Goal: Task Accomplishment & Management: Manage account settings

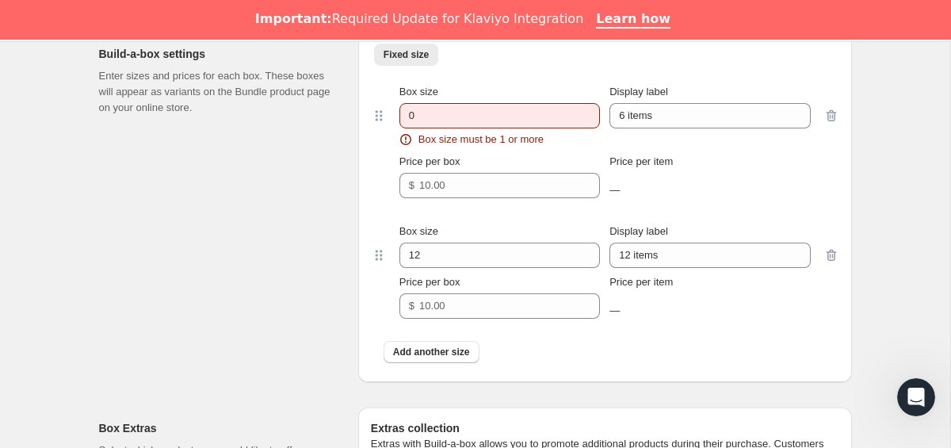
click at [298, 277] on div "Build-a-box settings Enter sizes and prices for each box. These boxes will appe…" at bounding box center [222, 207] width 246 height 349
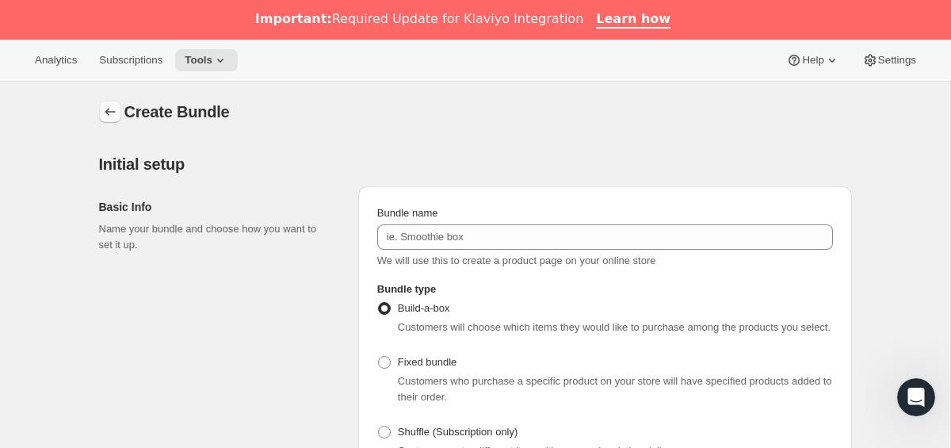
click at [109, 115] on icon "Bundles" at bounding box center [110, 112] width 16 height 16
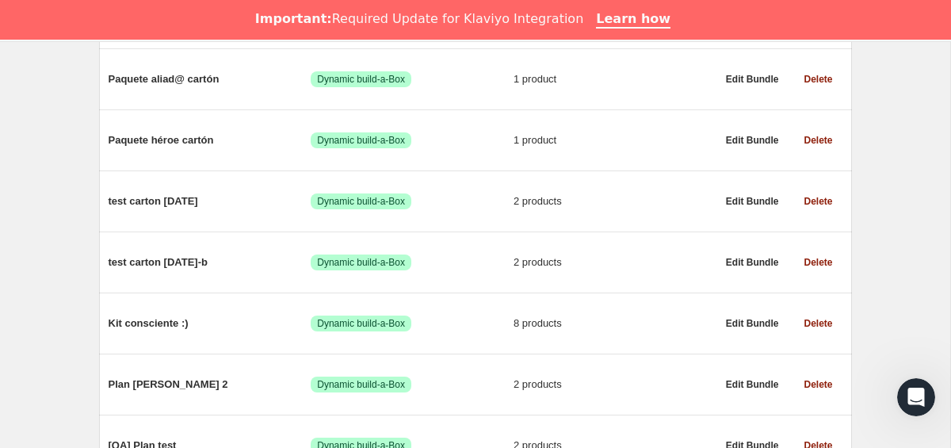
scroll to position [1397, 0]
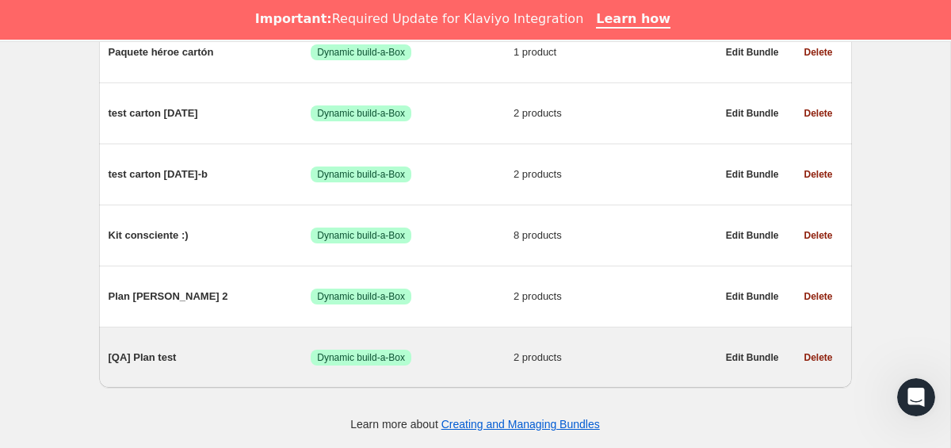
click at [134, 355] on span "[QA] Plan test" at bounding box center [210, 358] width 203 height 16
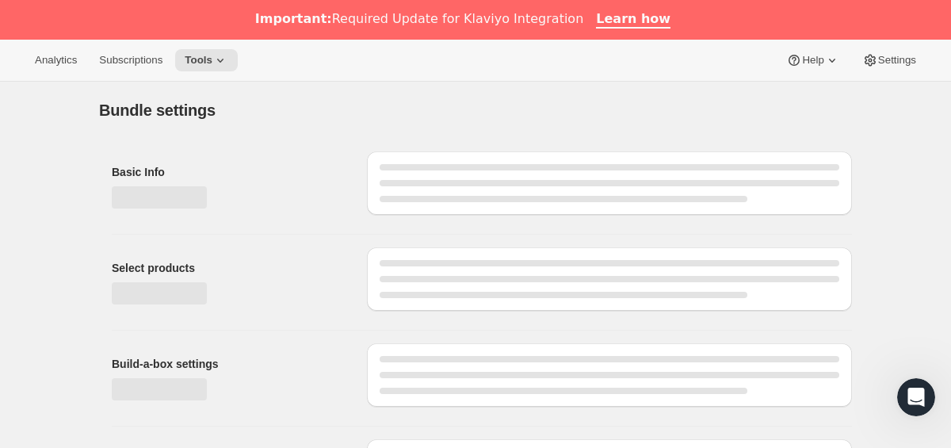
type input "[QA] Plan test"
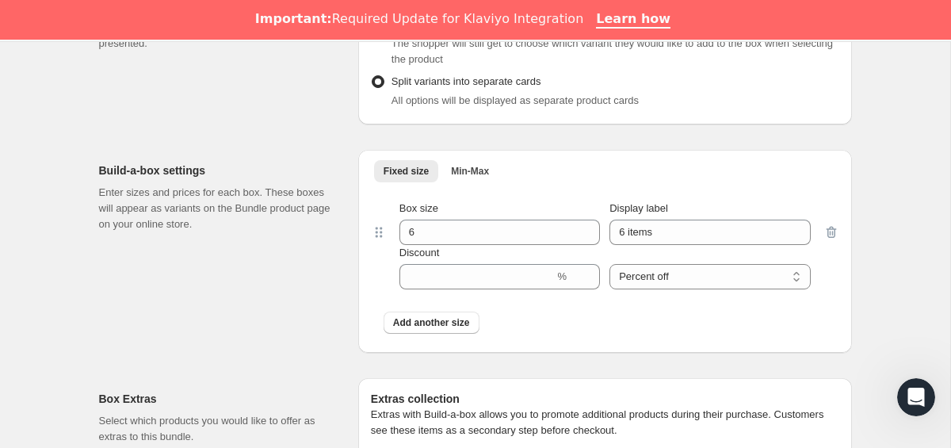
scroll to position [707, 0]
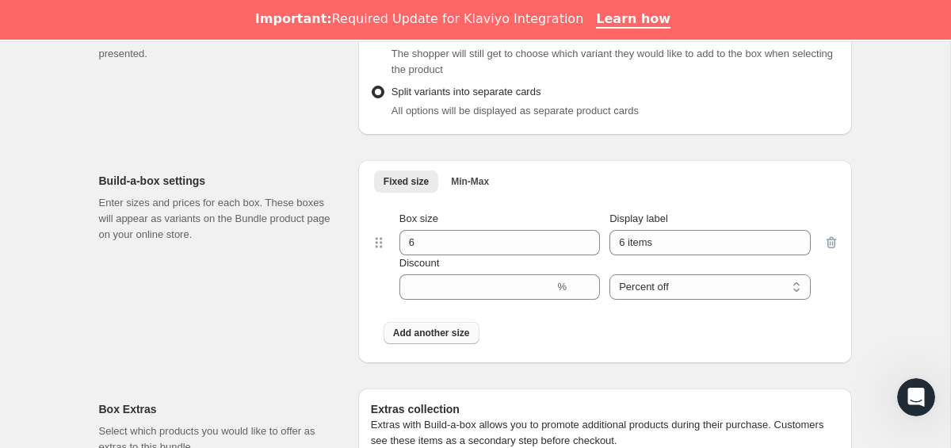
click at [443, 338] on button "Add another size" at bounding box center [432, 333] width 96 height 22
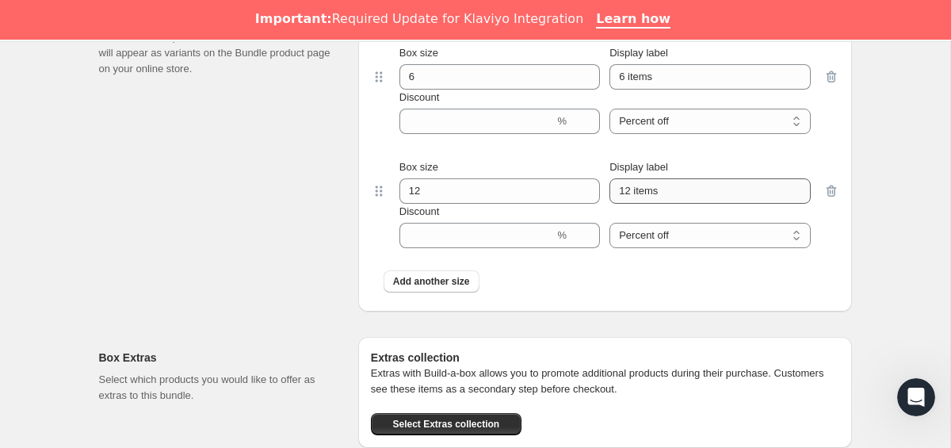
scroll to position [875, 0]
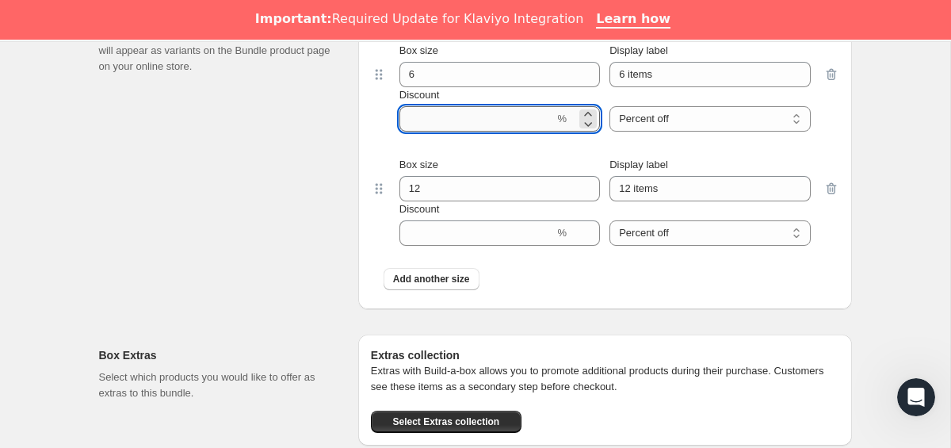
click at [473, 119] on input "Discount" at bounding box center [476, 118] width 155 height 25
type input "5"
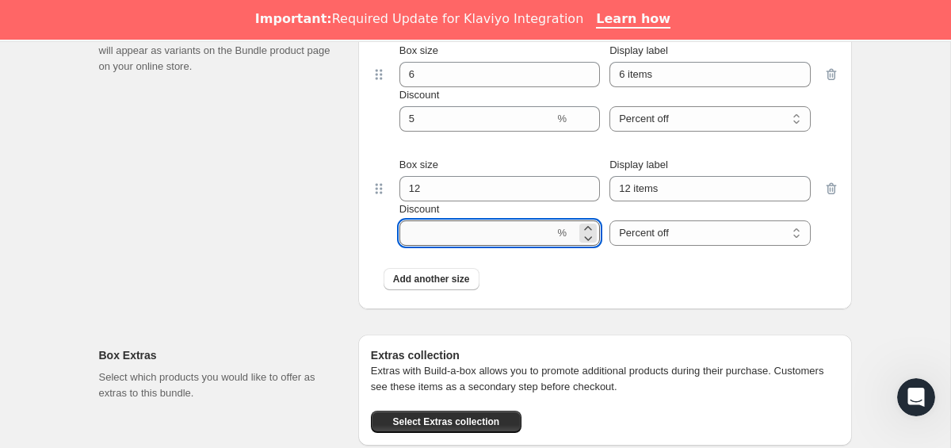
click at [458, 231] on input "Discount" at bounding box center [476, 232] width 155 height 25
type input "10"
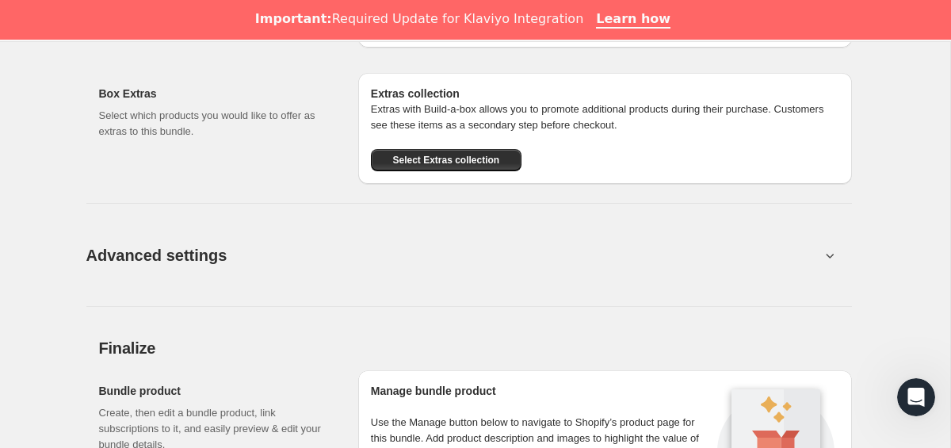
scroll to position [1466, 0]
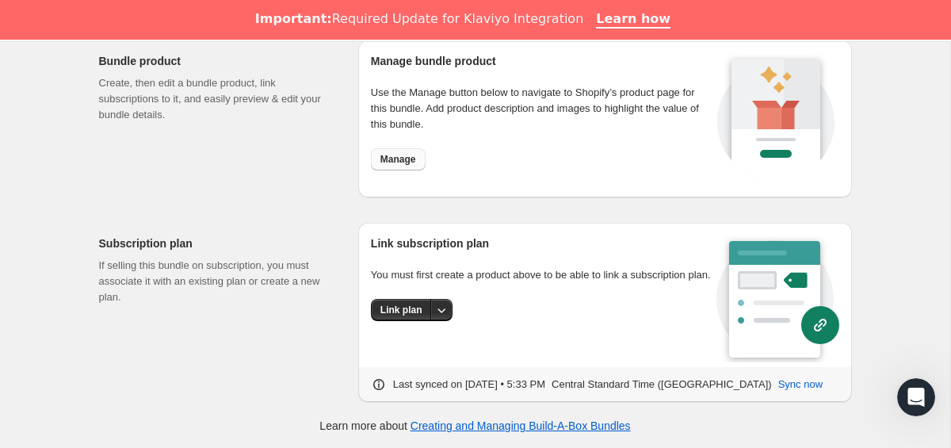
click at [392, 163] on span "Manage" at bounding box center [398, 159] width 36 height 13
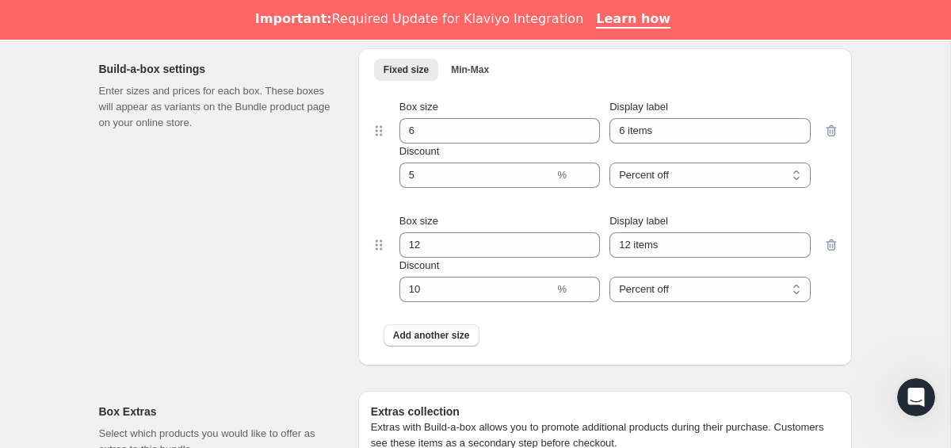
scroll to position [842, 0]
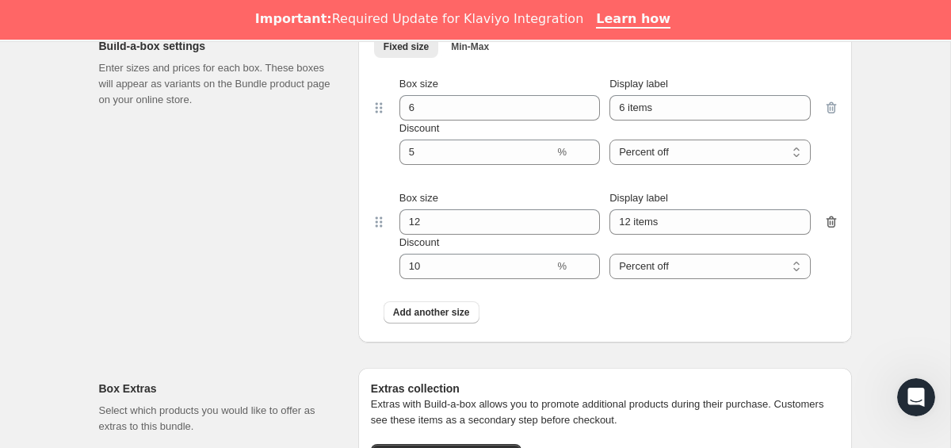
click at [828, 224] on icon "button" at bounding box center [832, 222] width 16 height 16
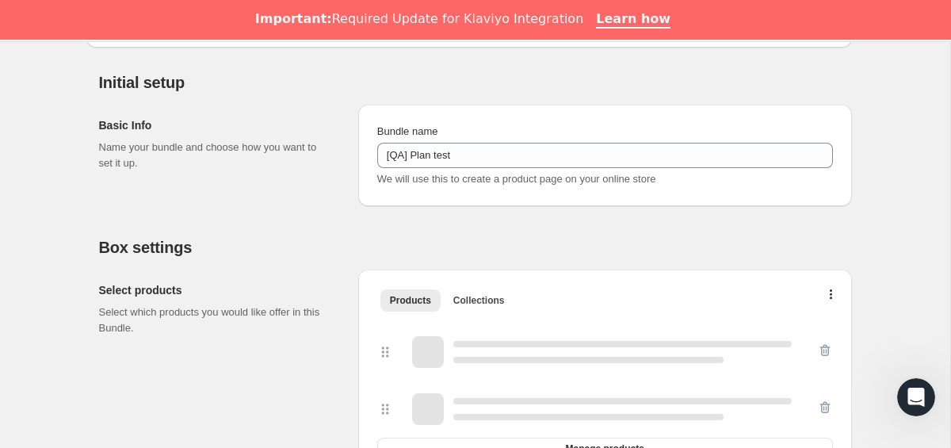
scroll to position [734, 0]
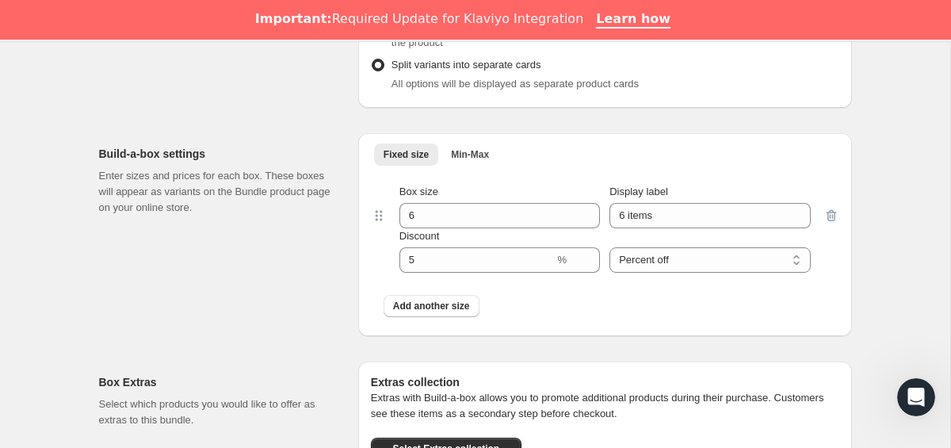
click at [833, 216] on div at bounding box center [832, 228] width 16 height 89
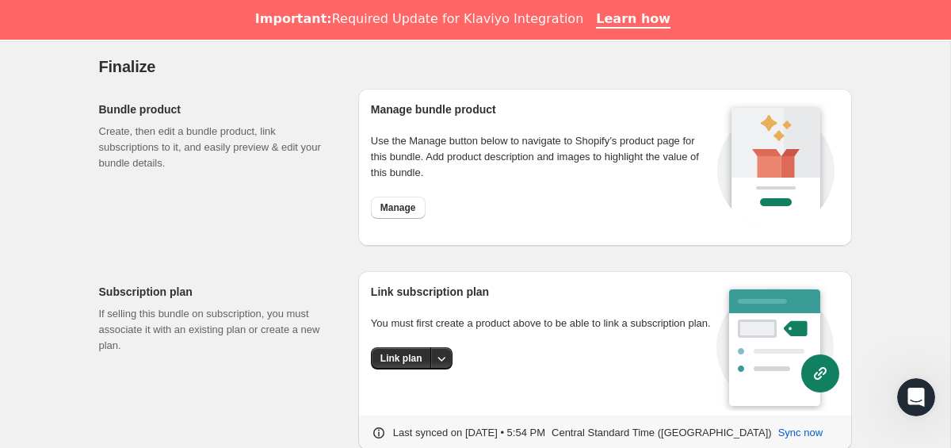
scroll to position [1352, 0]
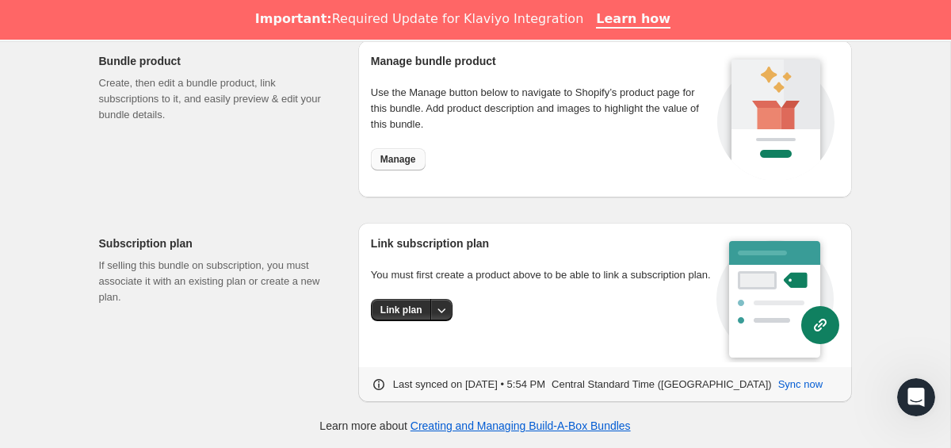
click at [407, 167] on button "Manage" at bounding box center [398, 159] width 55 height 22
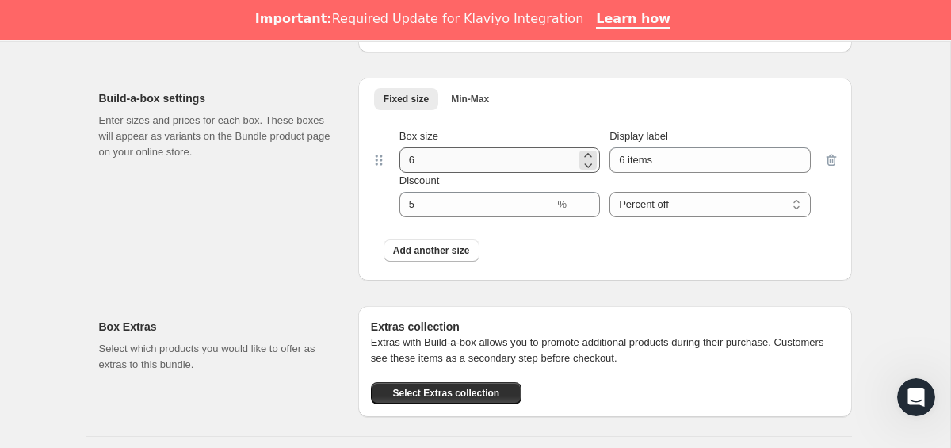
scroll to position [759, 0]
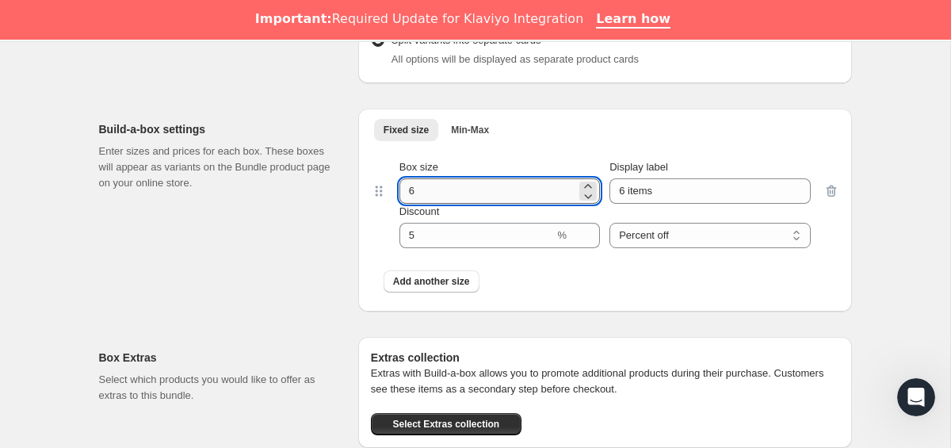
click at [495, 190] on input "6" at bounding box center [487, 190] width 177 height 25
click at [470, 196] on input "6" at bounding box center [487, 190] width 177 height 25
click at [431, 197] on input "6" at bounding box center [487, 190] width 177 height 25
click at [445, 186] on input "6" at bounding box center [487, 190] width 177 height 25
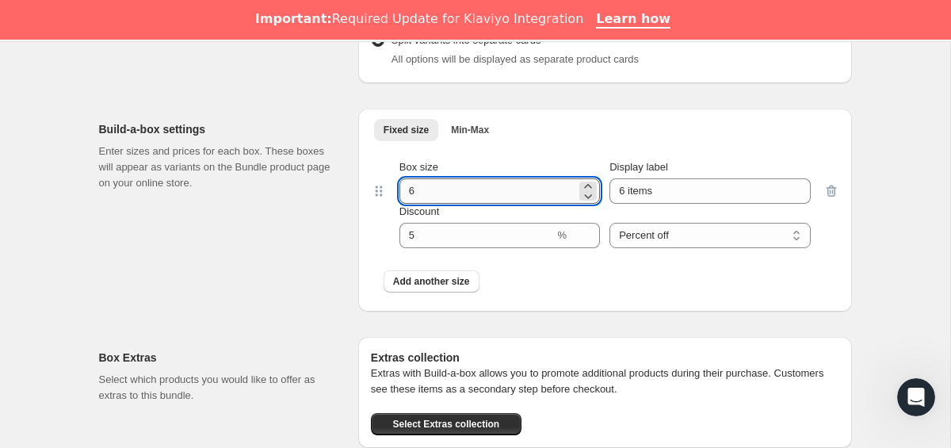
click at [435, 198] on input "6" at bounding box center [487, 190] width 177 height 25
click at [426, 191] on input "6" at bounding box center [487, 190] width 177 height 25
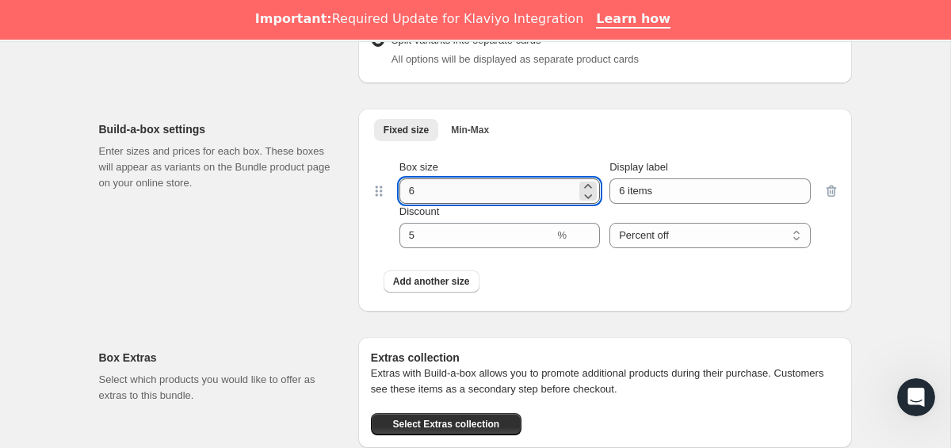
click at [426, 191] on input "6" at bounding box center [487, 190] width 177 height 25
click at [355, 250] on div "Build-a-box settings Enter sizes and prices for each box. These boxes will appe…" at bounding box center [475, 204] width 753 height 216
click at [449, 195] on input "6" at bounding box center [487, 190] width 177 height 25
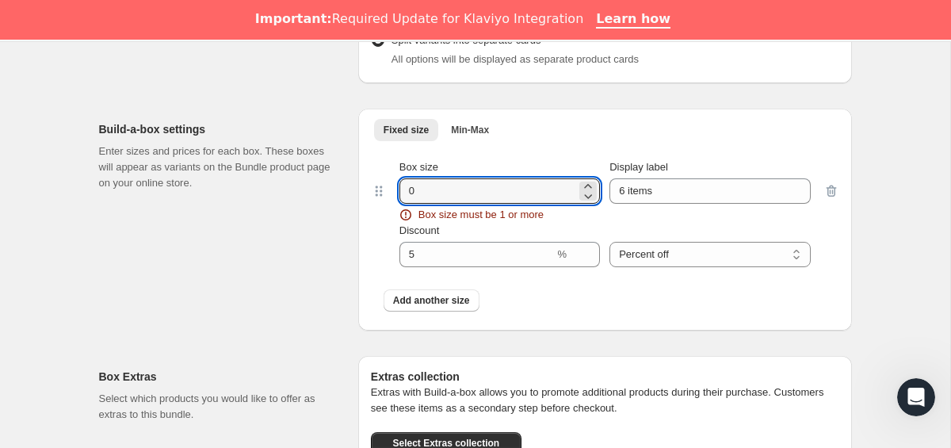
type input "0"
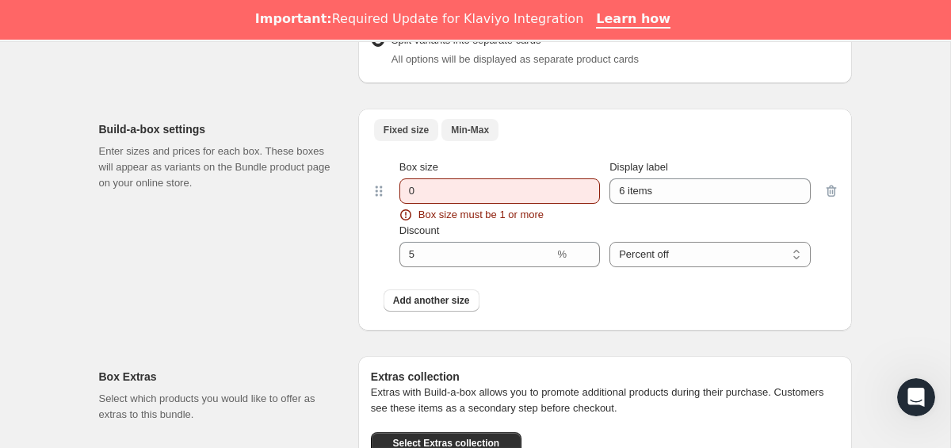
click at [472, 139] on button "Min-Max" at bounding box center [469, 130] width 57 height 22
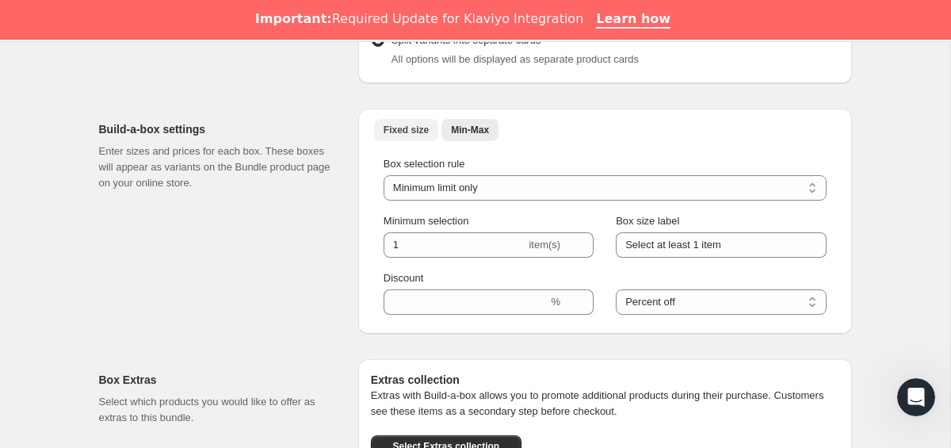
click at [389, 128] on span "Fixed size" at bounding box center [406, 130] width 45 height 13
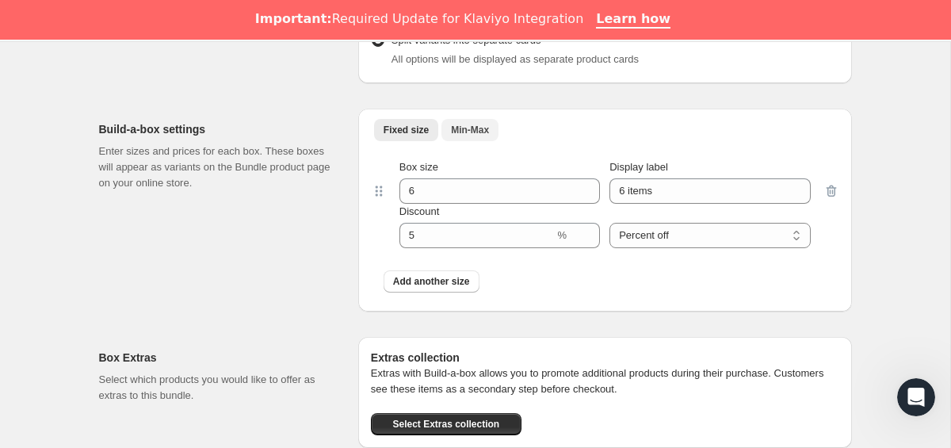
click at [472, 132] on span "Min-Max" at bounding box center [470, 130] width 38 height 13
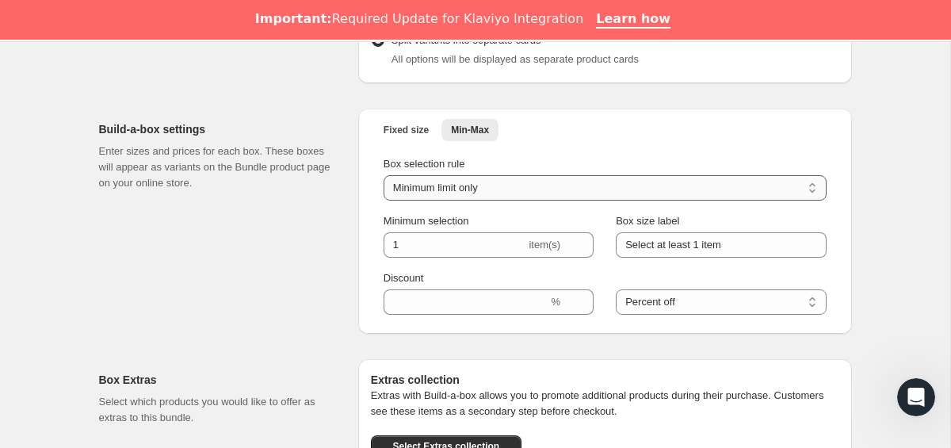
click at [488, 186] on select "Minimum limit only Maximum limit only Minimum and Maximum limits" at bounding box center [605, 187] width 443 height 25
select select "minMax"
click at [384, 175] on select "Minimum limit only Maximum limit only Minimum and Maximum limits" at bounding box center [605, 187] width 443 height 25
type input "6"
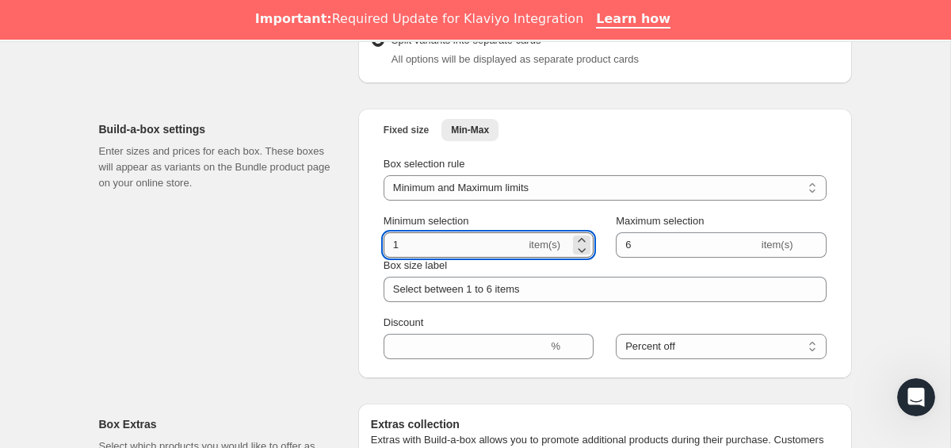
click at [438, 250] on input "1" at bounding box center [455, 244] width 143 height 25
type input "2"
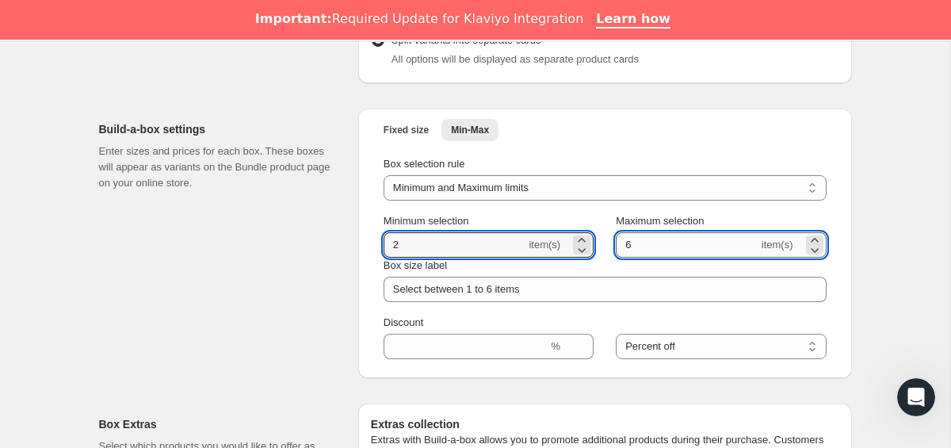
click at [669, 246] on input "6" at bounding box center [687, 244] width 143 height 25
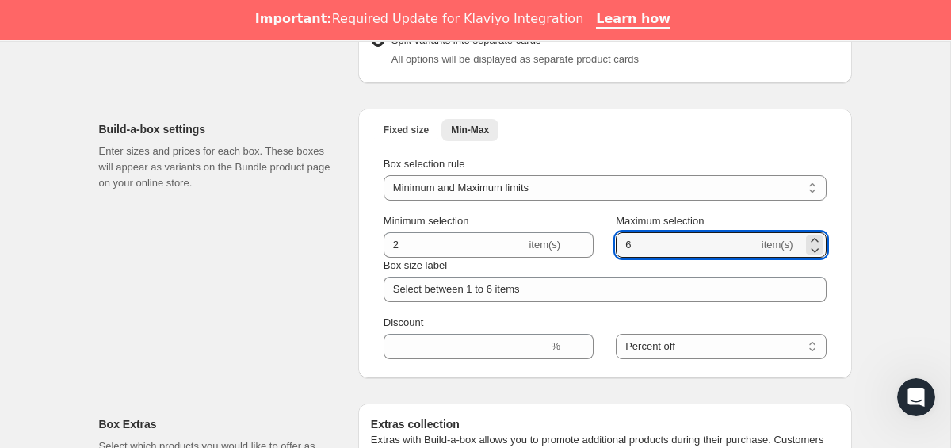
click at [186, 311] on div "Build-a-box settings Enter sizes and prices for each box. These boxes will appe…" at bounding box center [222, 243] width 246 height 269
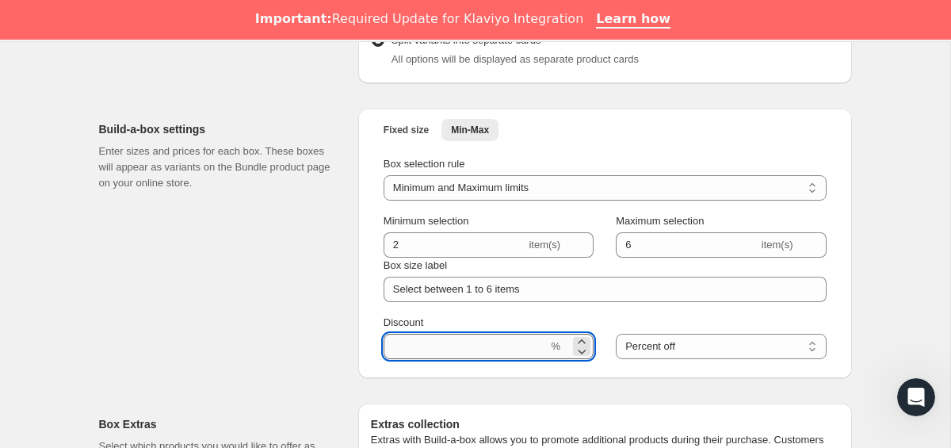
click at [490, 342] on input "Discount" at bounding box center [466, 346] width 165 height 25
type input "10"
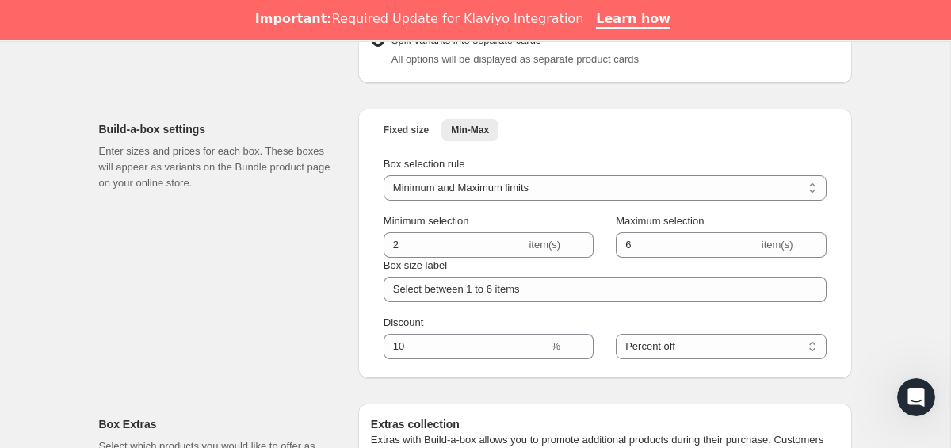
click at [895, 218] on div "Edit Bundle. This page is ready Edit Bundle Analytics Open Build-a-box More act…" at bounding box center [475, 192] width 950 height 1739
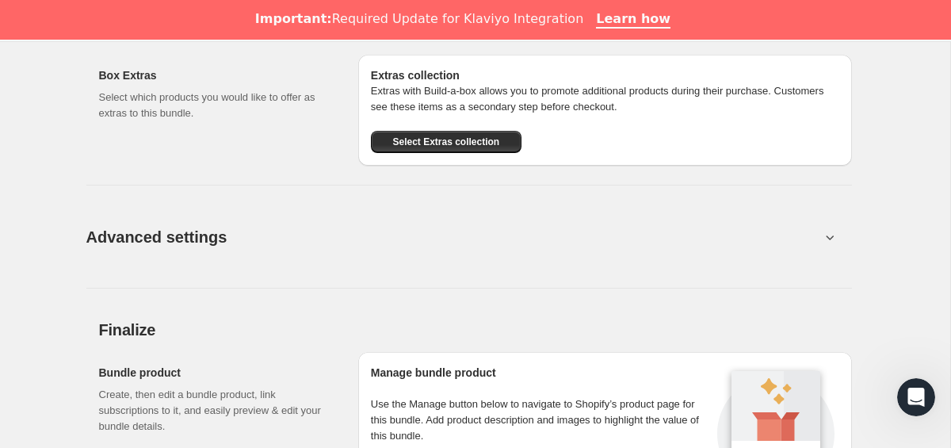
scroll to position [1325, 0]
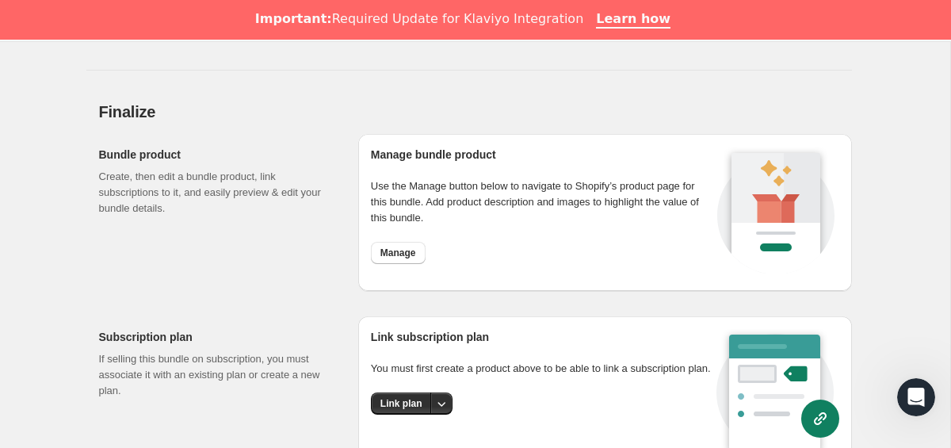
click at [399, 275] on div "Manage bundle product Use the Manage button below to navigate to Shopify’s prod…" at bounding box center [542, 213] width 342 height 132
click at [400, 261] on button "Manage" at bounding box center [398, 253] width 55 height 22
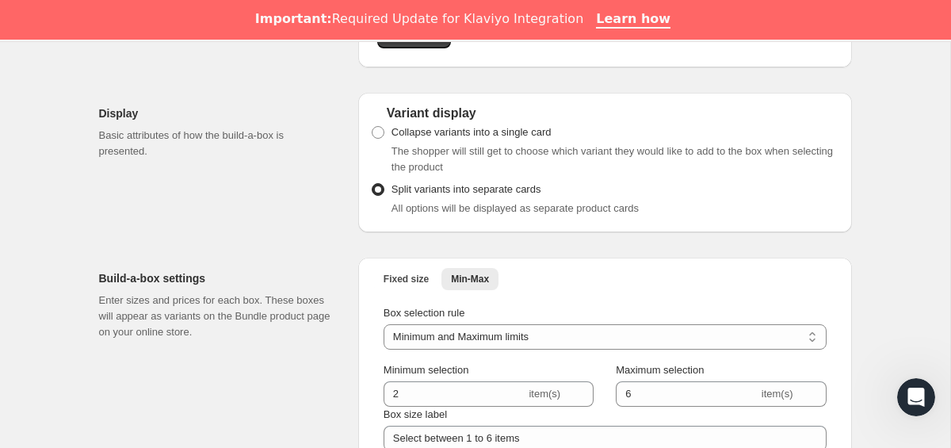
scroll to position [598, 0]
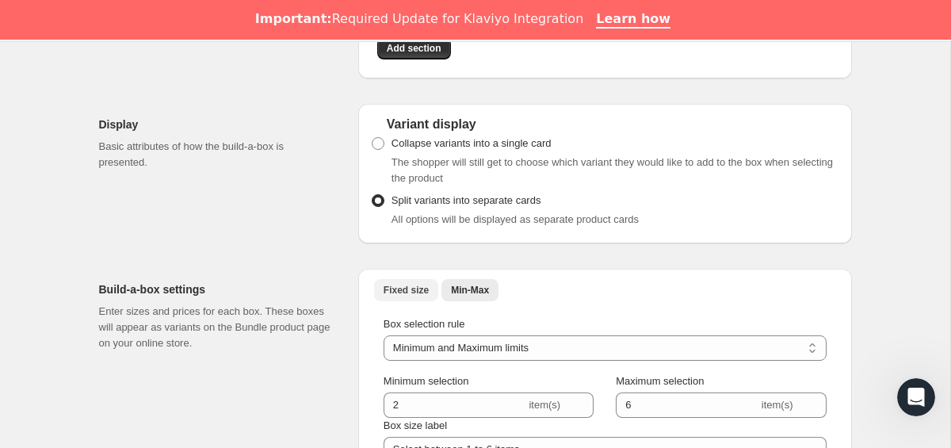
click at [412, 299] on button "Fixed size" at bounding box center [406, 290] width 64 height 22
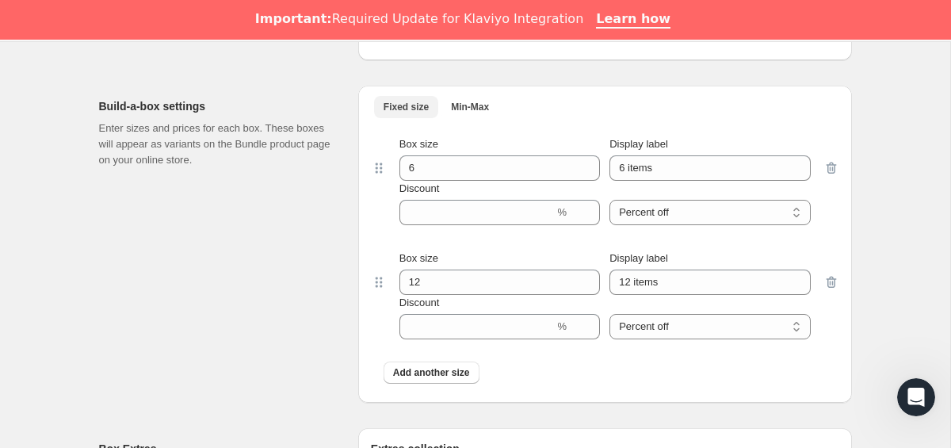
scroll to position [784, 0]
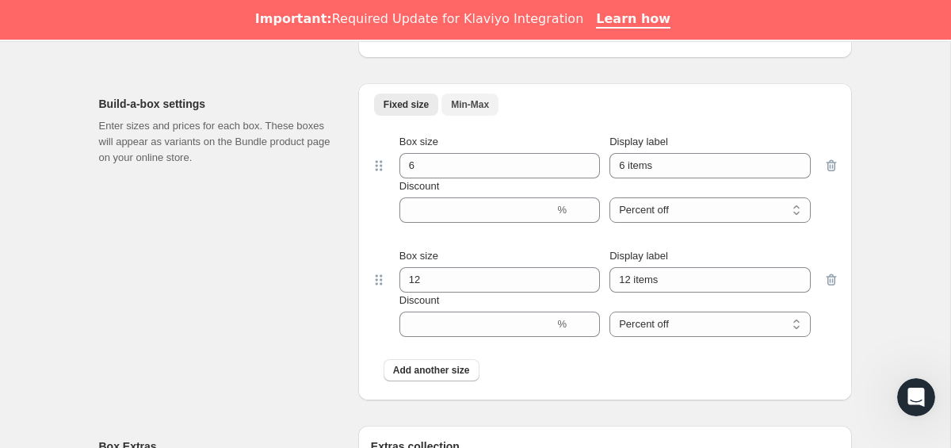
click at [472, 113] on button "Min-Max" at bounding box center [469, 105] width 57 height 22
select select "minMax"
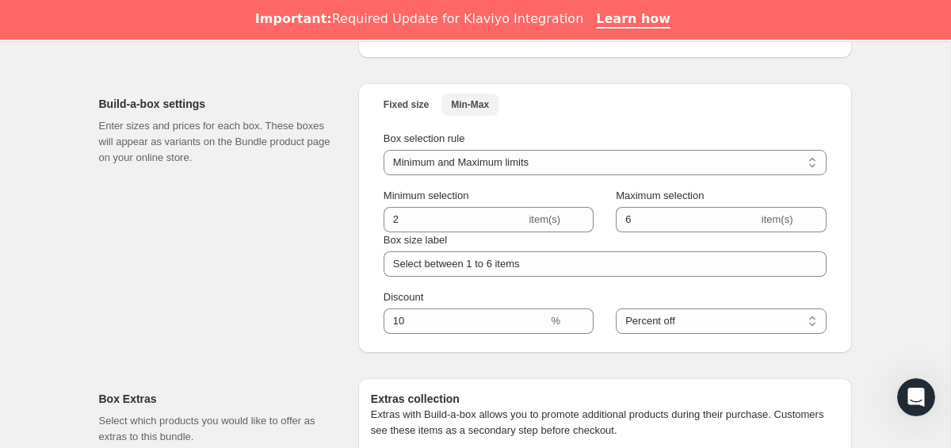
scroll to position [810, 0]
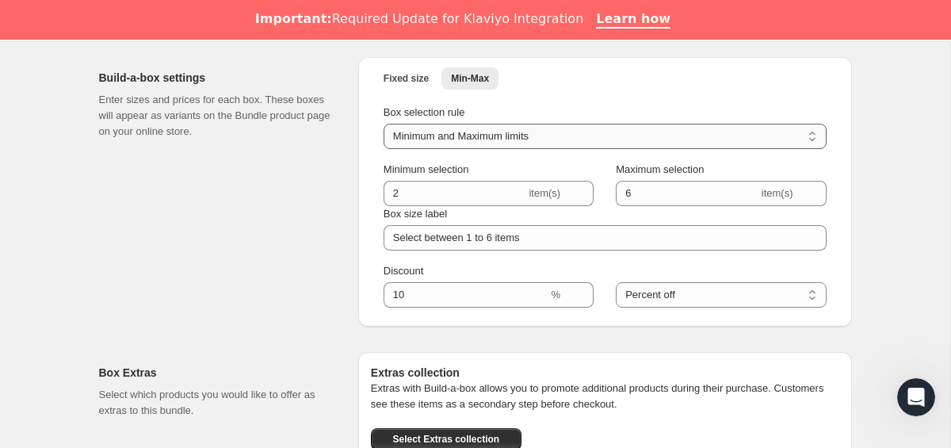
click at [442, 147] on select "Minimum limit only Maximum limit only Minimum and Maximum limits" at bounding box center [605, 136] width 443 height 25
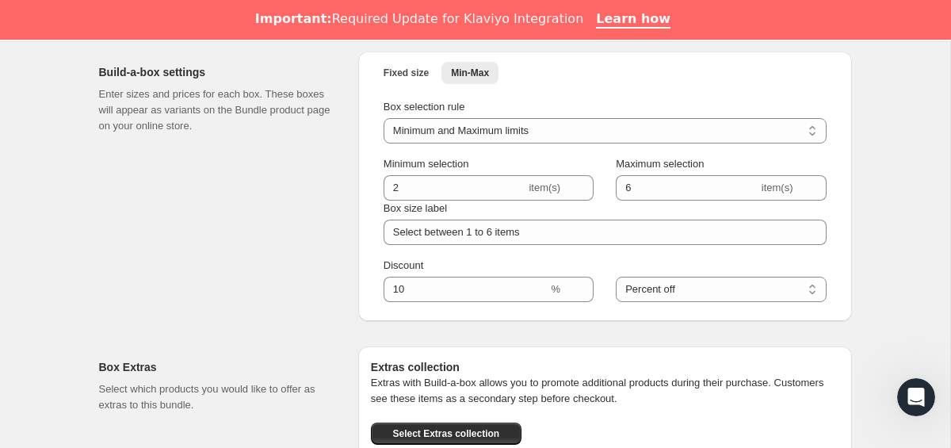
scroll to position [816, 0]
click at [660, 287] on select "Percent off Amount off" at bounding box center [721, 288] width 210 height 25
click at [334, 297] on div "Build-a-box settings Enter sizes and prices for each box. These boxes will appe…" at bounding box center [222, 185] width 246 height 269
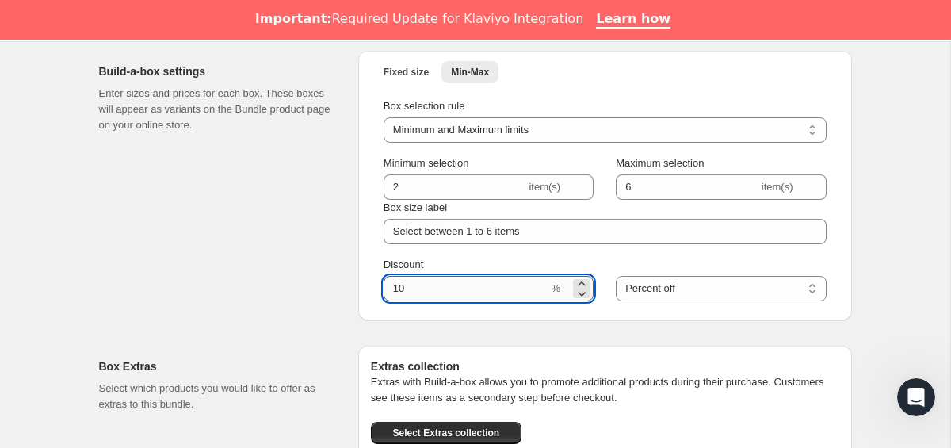
click at [422, 293] on input "Discount" at bounding box center [466, 288] width 165 height 25
click at [300, 300] on div "Build-a-box settings Enter sizes and prices for each box. These boxes will appe…" at bounding box center [222, 185] width 246 height 269
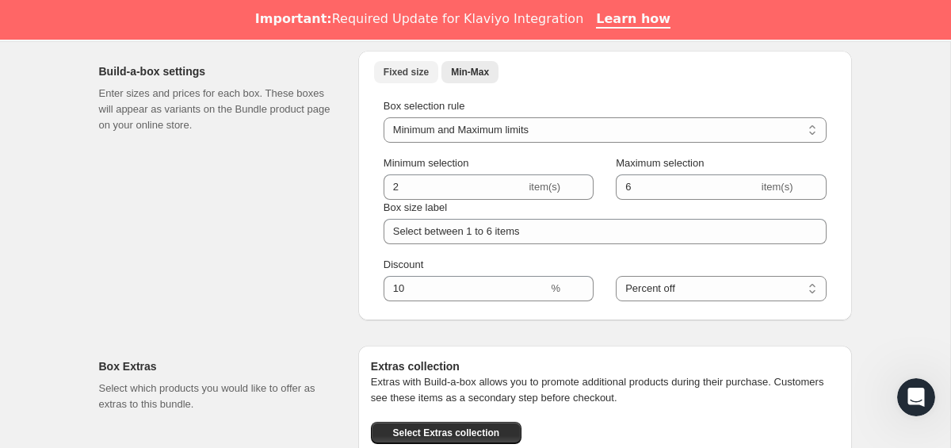
click at [402, 76] on span "Fixed size" at bounding box center [406, 72] width 45 height 13
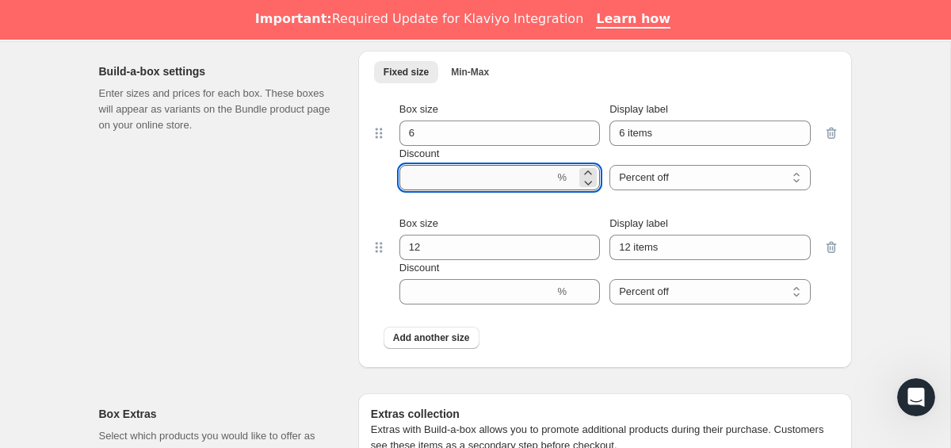
click at [447, 181] on input "Discount" at bounding box center [476, 177] width 155 height 25
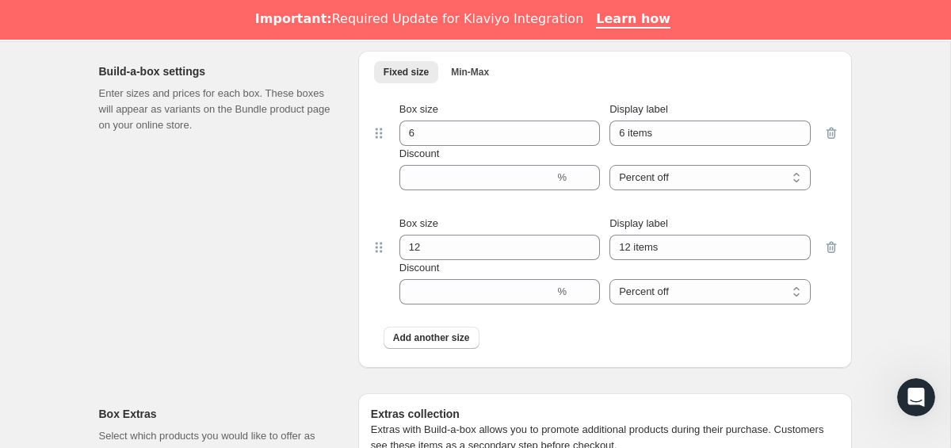
click at [347, 185] on div "Build-a-box settings Enter sizes and prices for each box. These boxes will appe…" at bounding box center [475, 203] width 753 height 330
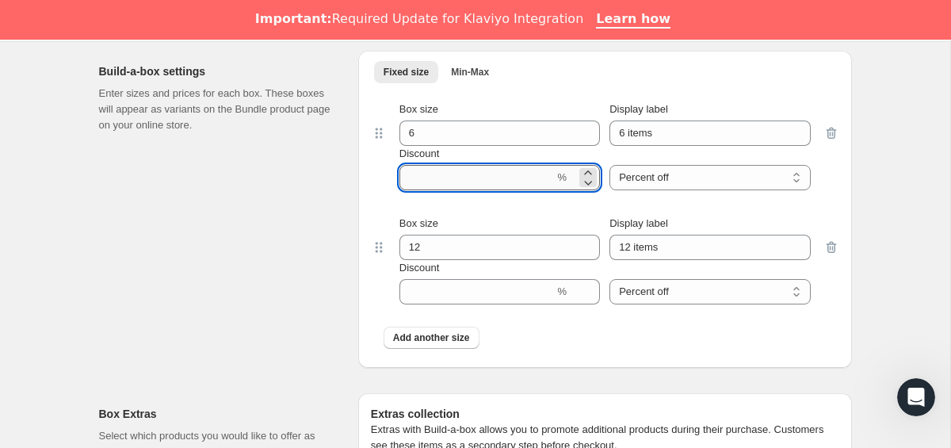
click at [468, 189] on input "Discount" at bounding box center [476, 177] width 155 height 25
type input "10"
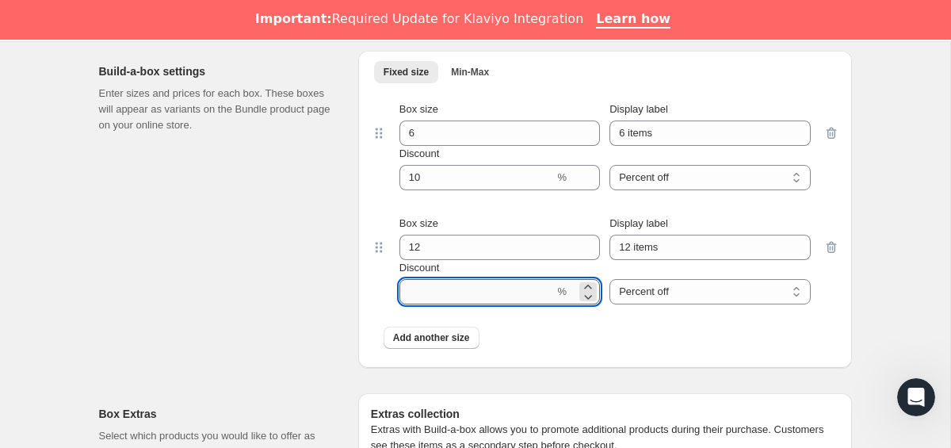
click at [467, 292] on input "Discount" at bounding box center [476, 291] width 155 height 25
type input "20"
click at [189, 268] on div "Build-a-box settings Enter sizes and prices for each box. These boxes will appe…" at bounding box center [222, 209] width 246 height 317
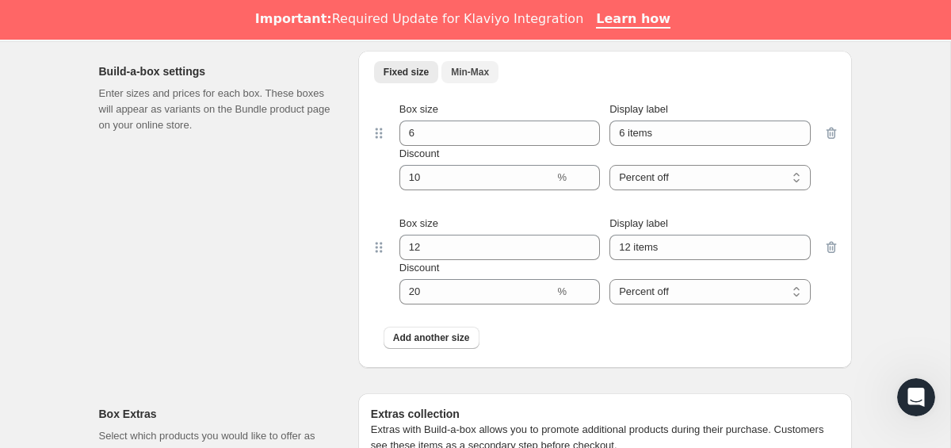
click at [472, 78] on button "Min-Max" at bounding box center [469, 72] width 57 height 22
select select "minMax"
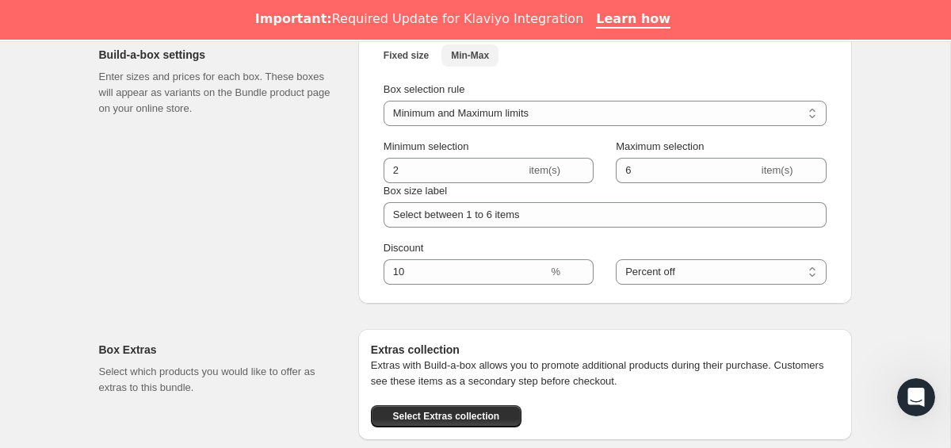
scroll to position [834, 0]
click at [519, 112] on select "Minimum limit only Maximum limit only Minimum and Maximum limits" at bounding box center [605, 112] width 443 height 25
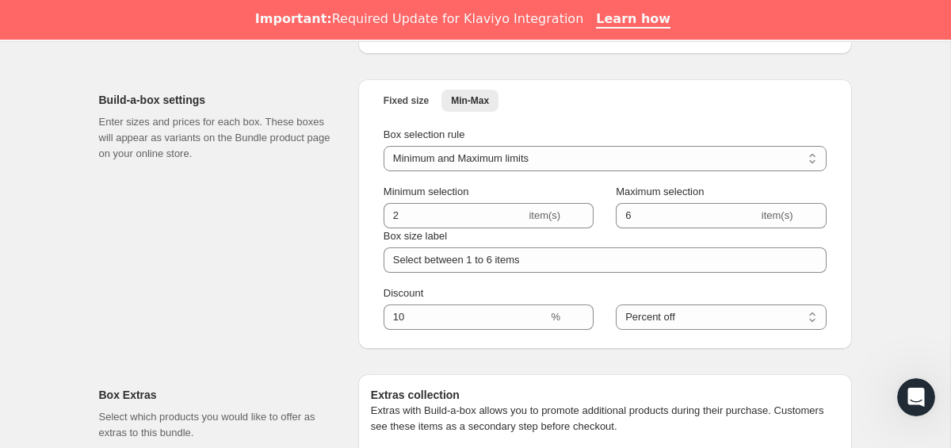
click at [437, 342] on div "Fixed size Min-Max More views Fixed size Min-Max More views Box selection rule …" at bounding box center [605, 213] width 494 height 269
click at [387, 108] on button "Fixed size" at bounding box center [406, 101] width 64 height 22
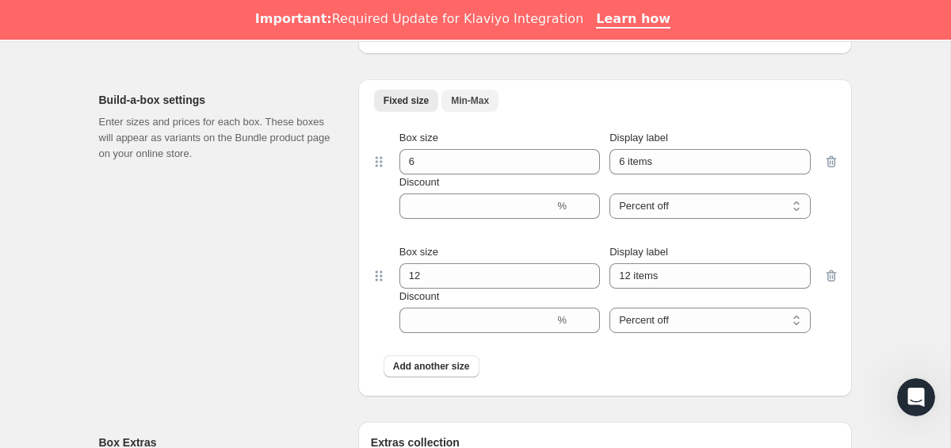
click at [465, 98] on span "Min-Max" at bounding box center [470, 100] width 38 height 13
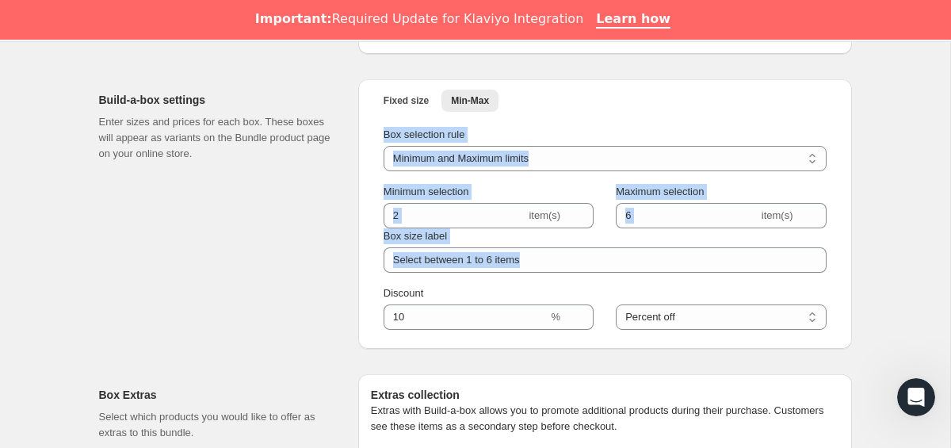
drag, startPoint x: 371, startPoint y: 133, endPoint x: 367, endPoint y: 288, distance: 154.6
click at [367, 288] on div "Fixed size Min-Max More views Fixed size Min-Max More views Box selection rule …" at bounding box center [605, 213] width 494 height 269
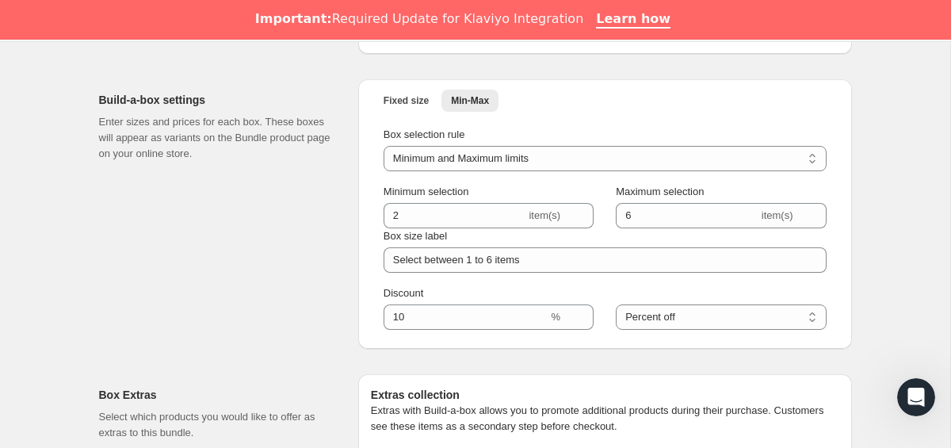
click at [455, 144] on div "Box selection rule Minimum limit only Maximum limit only Minimum and Maximum li…" at bounding box center [605, 149] width 443 height 44
click at [450, 149] on select "Minimum limit only Maximum limit only Minimum and Maximum limits" at bounding box center [605, 158] width 443 height 25
click at [489, 151] on select "Minimum limit only Maximum limit only Minimum and Maximum limits" at bounding box center [605, 158] width 443 height 25
select select "minOnly"
click at [384, 146] on select "Minimum limit only Maximum limit only Minimum and Maximum limits" at bounding box center [605, 158] width 443 height 25
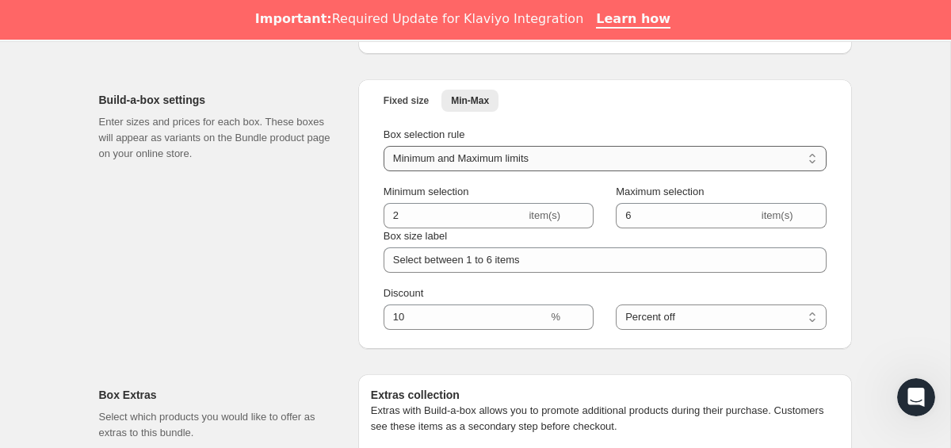
type input "1"
type input "Select at least 1 item"
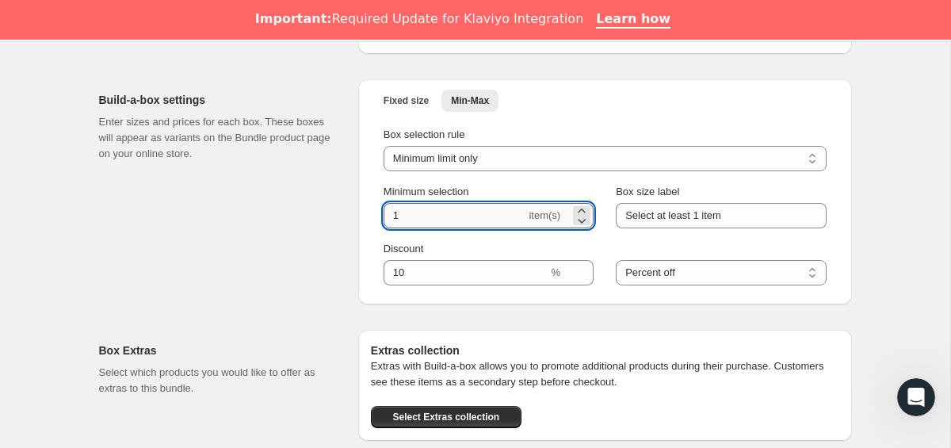
click at [490, 208] on input "1" at bounding box center [455, 215] width 143 height 25
click at [346, 232] on div "Build-a-box settings Enter sizes and prices for each box. These boxes will appe…" at bounding box center [475, 186] width 753 height 238
click at [447, 209] on input "1" at bounding box center [455, 215] width 143 height 25
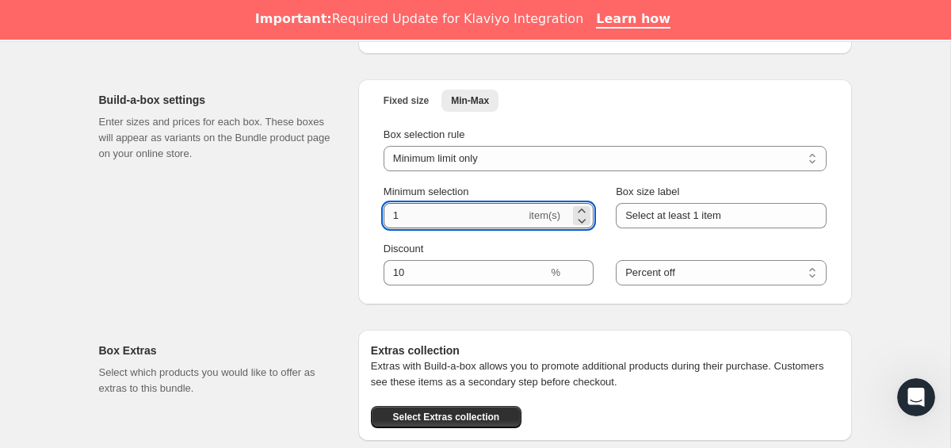
click at [447, 209] on input "1" at bounding box center [455, 215] width 143 height 25
type input "4"
click at [332, 243] on div "Build-a-box settings Enter sizes and prices for each box. These boxes will appe…" at bounding box center [222, 191] width 246 height 225
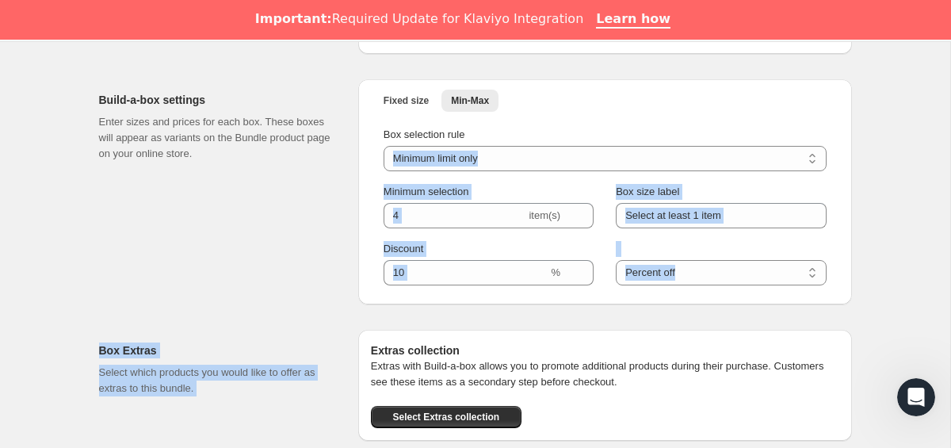
drag, startPoint x: 362, startPoint y: 151, endPoint x: 904, endPoint y: 320, distance: 567.3
click at [904, 320] on div "Edit Bundle. This page is ready Edit Bundle Analytics Open Build-a-box More act…" at bounding box center [475, 141] width 950 height 1695
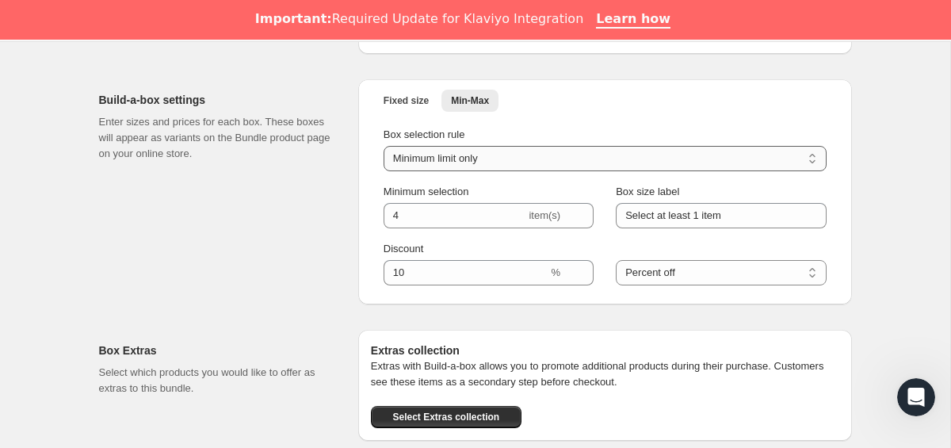
click at [463, 159] on select "Minimum limit only Maximum limit only Minimum and Maximum limits" at bounding box center [605, 158] width 443 height 25
click at [447, 155] on select "Minimum limit only Maximum limit only Minimum and Maximum limits" at bounding box center [605, 158] width 443 height 25
click at [420, 105] on span "Fixed size" at bounding box center [406, 100] width 45 height 13
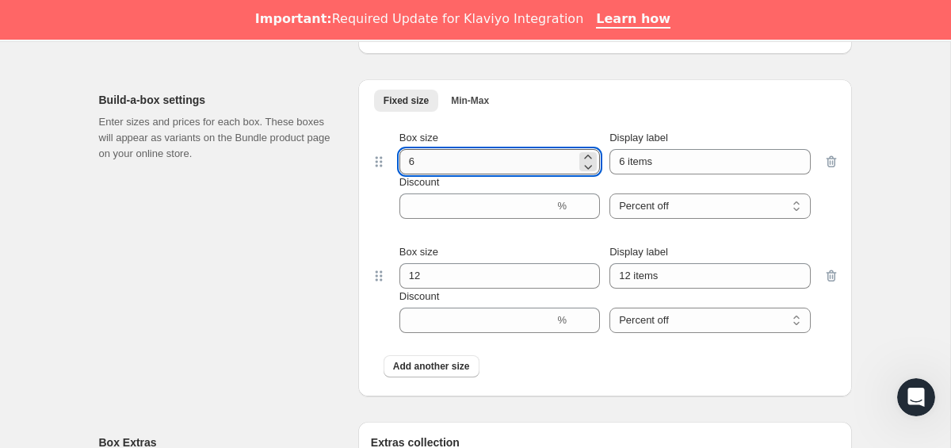
click at [453, 166] on input "6" at bounding box center [487, 161] width 177 height 25
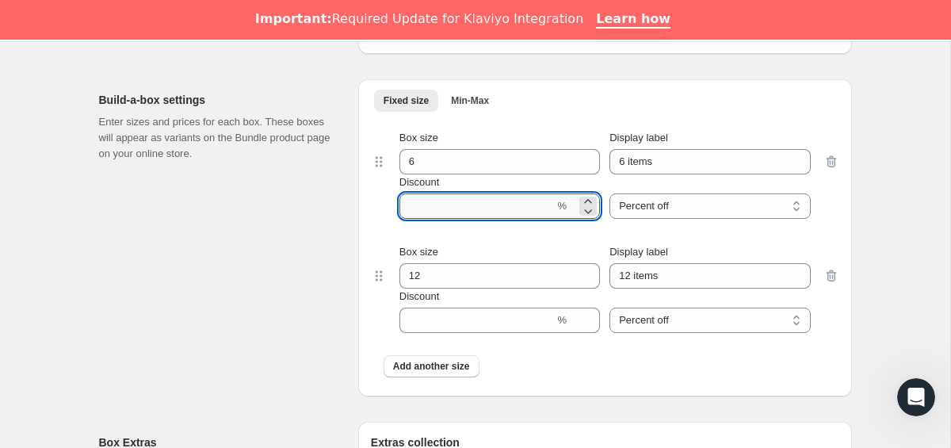
click at [456, 210] on input "Discount" at bounding box center [476, 205] width 155 height 25
click at [296, 251] on div "Build-a-box settings Enter sizes and prices for each box. These boxes will appe…" at bounding box center [222, 237] width 246 height 317
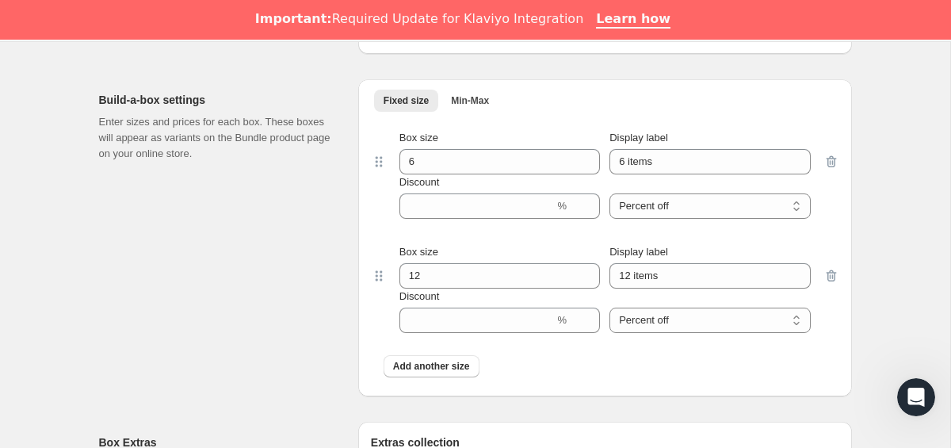
click at [476, 113] on div "Fixed size Min-Max More views Fixed size Min-Max More views" at bounding box center [605, 103] width 468 height 29
click at [477, 105] on span "Min-Max" at bounding box center [470, 100] width 38 height 13
select select "minMax"
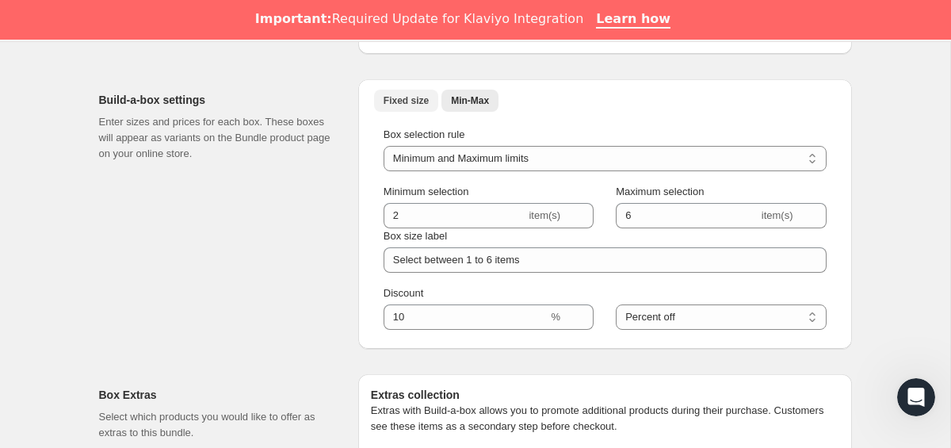
click at [403, 103] on span "Fixed size" at bounding box center [406, 100] width 45 height 13
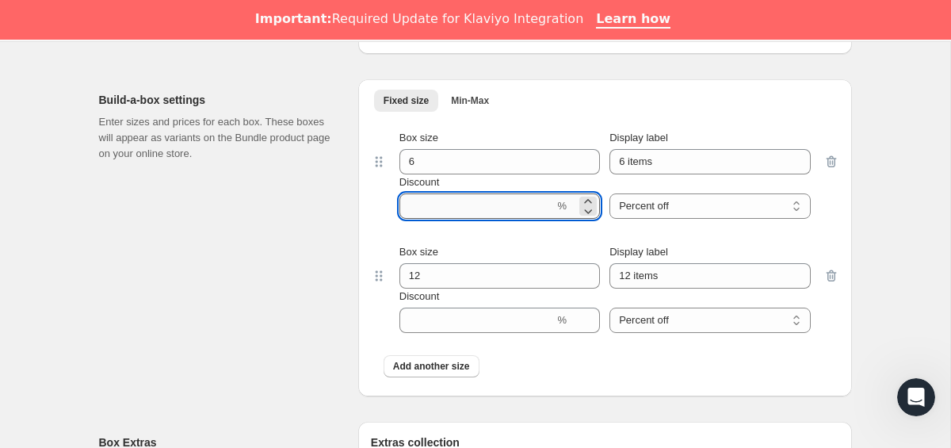
click at [438, 207] on input "Discount" at bounding box center [476, 205] width 155 height 25
click at [349, 250] on div "Build-a-box settings Enter sizes and prices for each box. These boxes will appe…" at bounding box center [475, 232] width 753 height 330
click at [422, 205] on input "Discount" at bounding box center [476, 205] width 155 height 25
click at [319, 217] on div "Build-a-box settings Enter sizes and prices for each box. These boxes will appe…" at bounding box center [222, 237] width 246 height 317
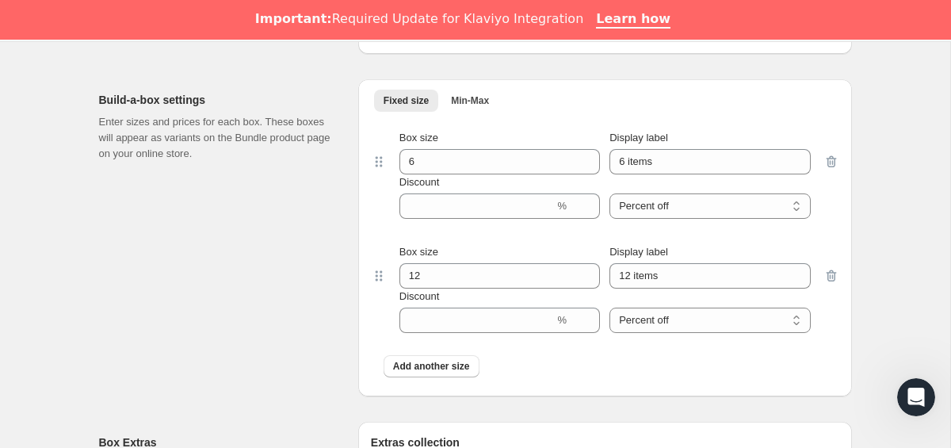
click at [481, 333] on div "Box size 12 Display label 12 items Discount % Percent off Amount off Percent off" at bounding box center [605, 288] width 468 height 114
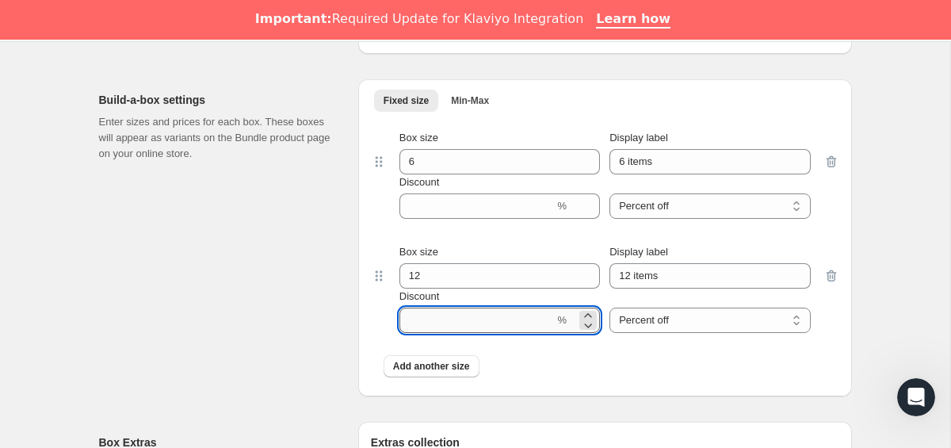
click at [481, 327] on input "Discount" at bounding box center [476, 320] width 155 height 25
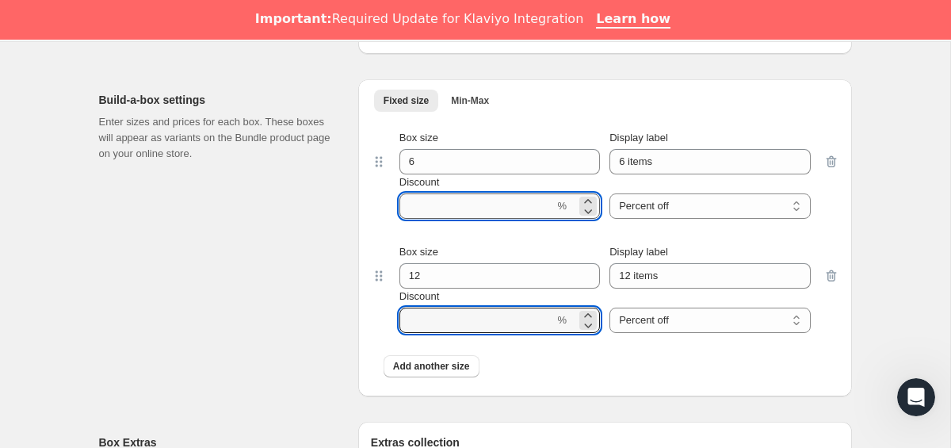
click at [476, 207] on input "Discount" at bounding box center [476, 205] width 155 height 25
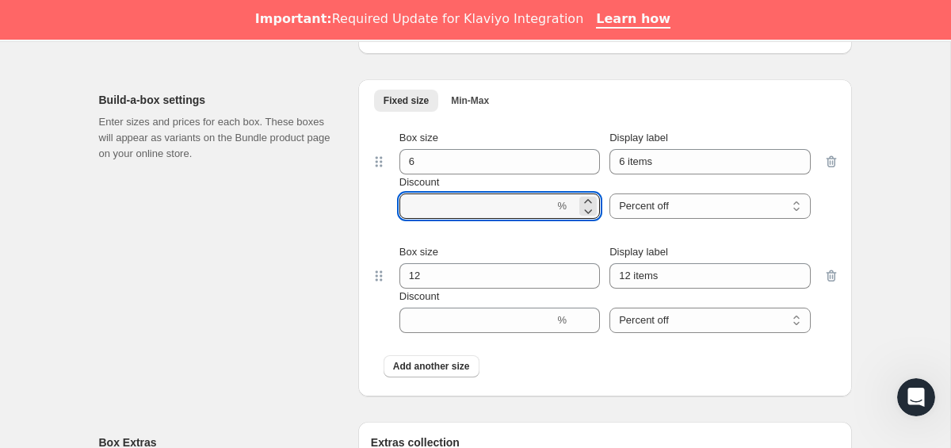
click at [341, 220] on div "Build-a-box settings Enter sizes and prices for each box. These boxes will appe…" at bounding box center [222, 237] width 246 height 317
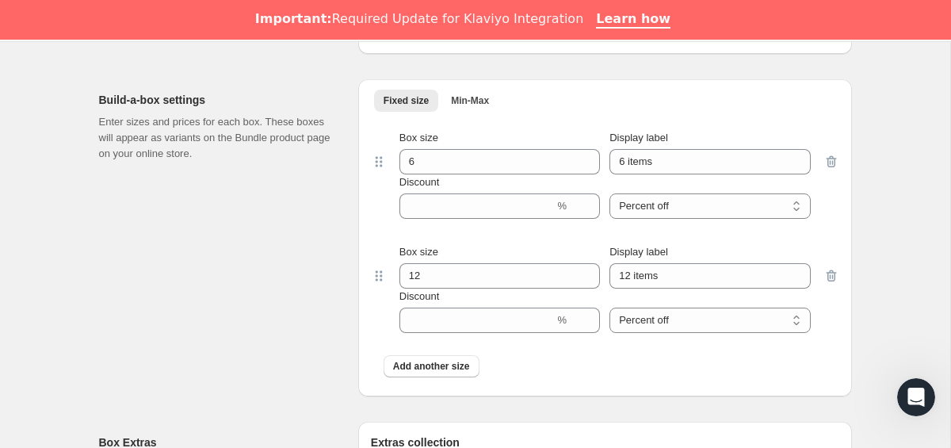
click at [460, 220] on div "Box size 6 Display label 6 items Discount % Percent off Amount off Percent off" at bounding box center [605, 174] width 468 height 114
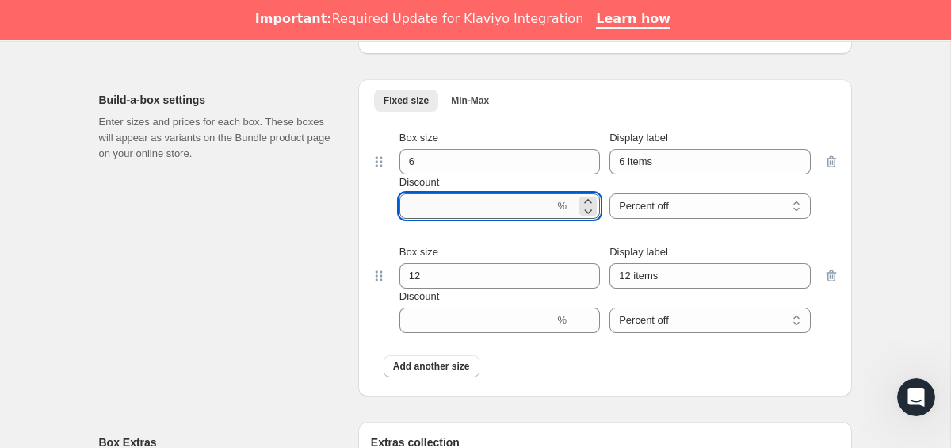
click at [460, 206] on input "Discount" at bounding box center [476, 205] width 155 height 25
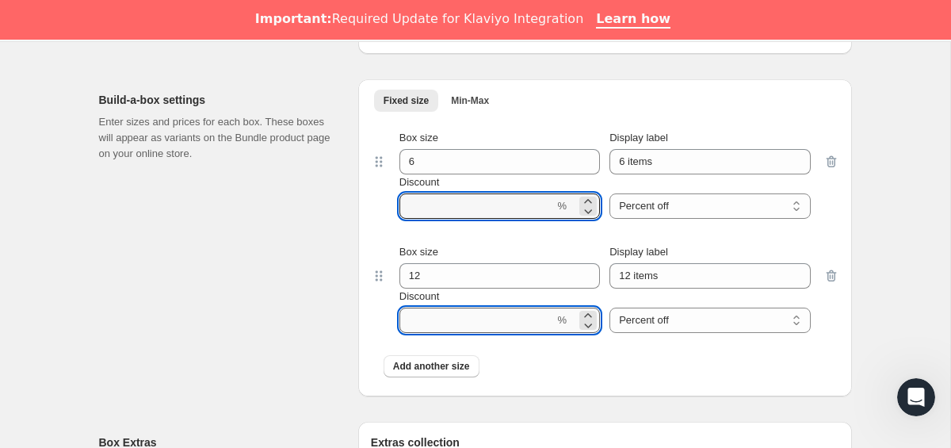
click at [430, 314] on input "Discount" at bounding box center [476, 320] width 155 height 25
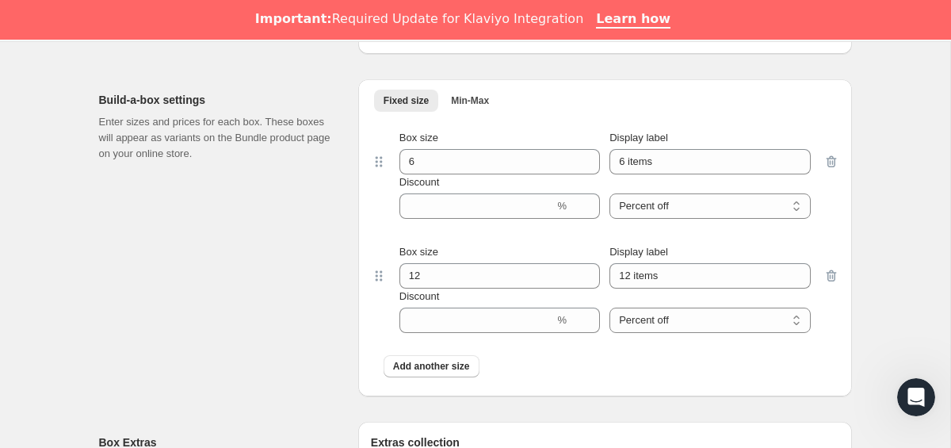
click at [323, 281] on div "Build-a-box settings Enter sizes and prices for each box. These boxes will appe…" at bounding box center [222, 237] width 246 height 317
click at [323, 208] on div "Build-a-box settings Enter sizes and prices for each box. These boxes will appe…" at bounding box center [222, 237] width 246 height 317
click at [472, 101] on span "Min-Max" at bounding box center [470, 100] width 38 height 13
select select "minMax"
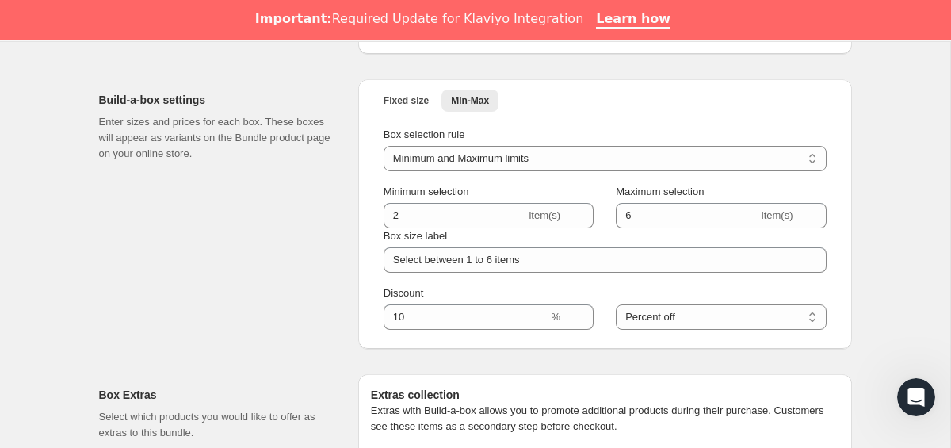
click at [328, 252] on div "Build-a-box settings Enter sizes and prices for each box. These boxes will appe…" at bounding box center [222, 213] width 246 height 269
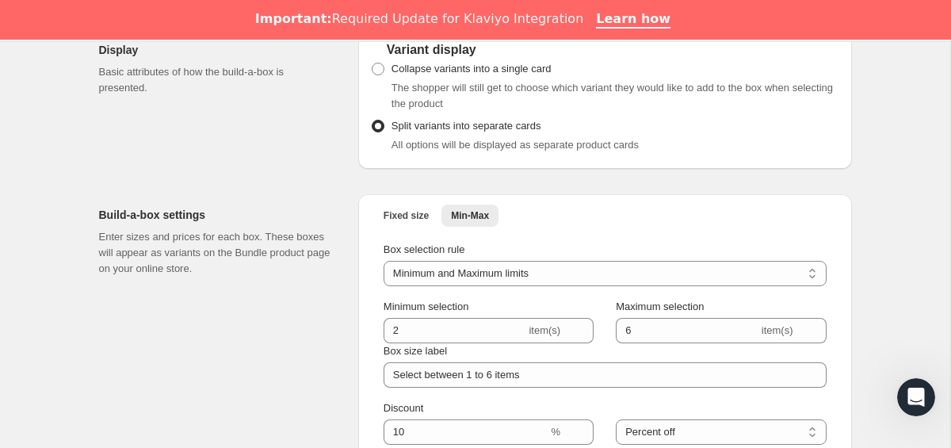
scroll to position [770, 0]
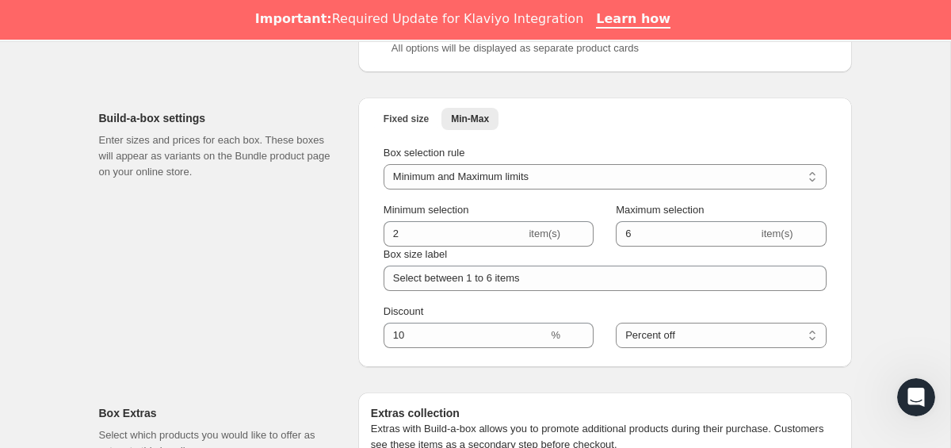
click at [311, 287] on div "Build-a-box settings Enter sizes and prices for each box. These boxes will appe…" at bounding box center [222, 231] width 246 height 269
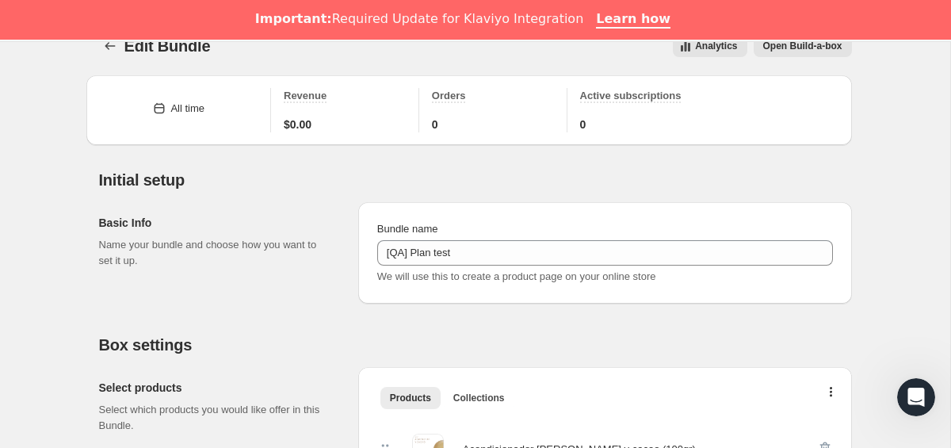
scroll to position [0, 0]
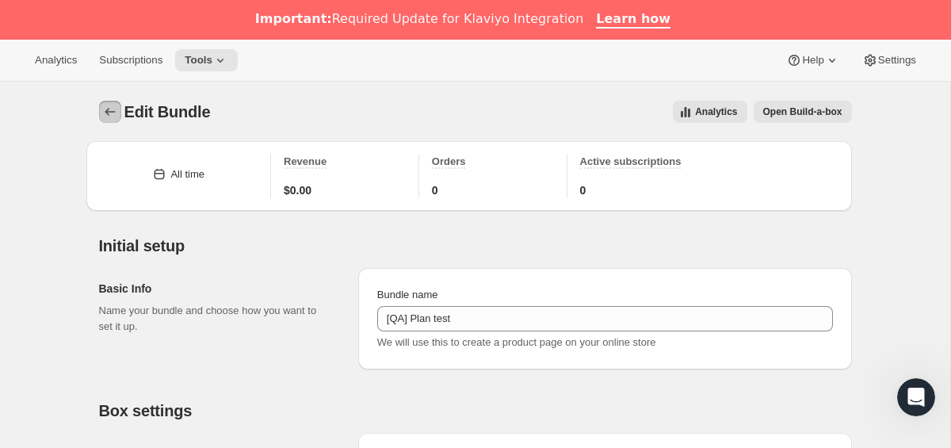
click at [109, 107] on icon "Bundles" at bounding box center [110, 112] width 16 height 16
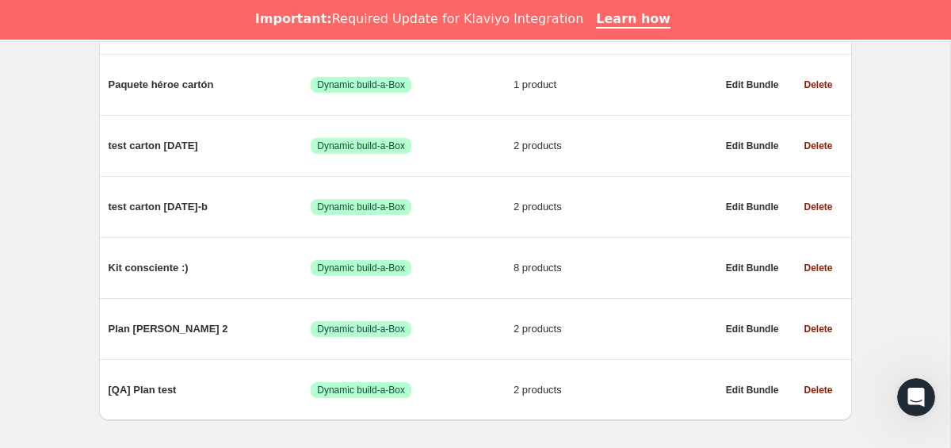
scroll to position [1397, 0]
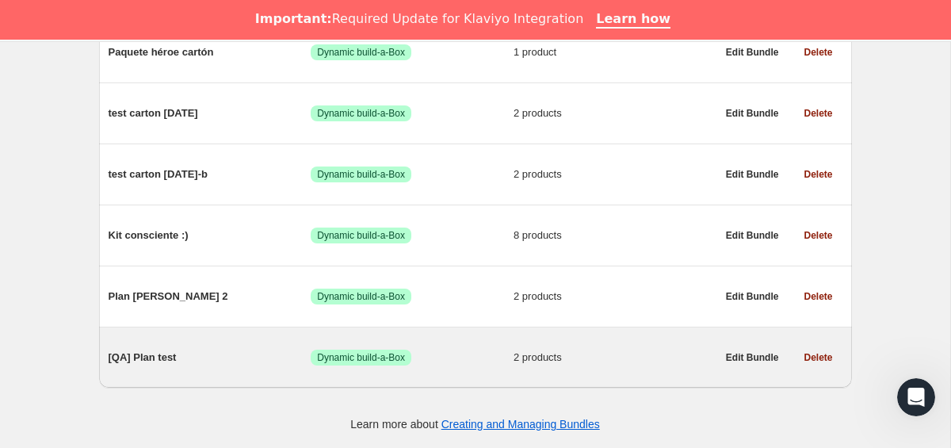
click at [157, 355] on span "[QA] Plan test" at bounding box center [210, 358] width 203 height 16
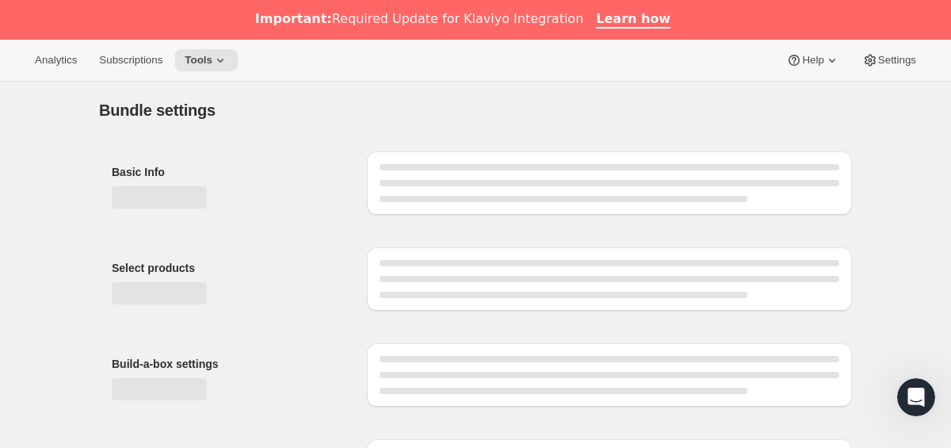
type input "[QA] Plan test"
select select "minMax"
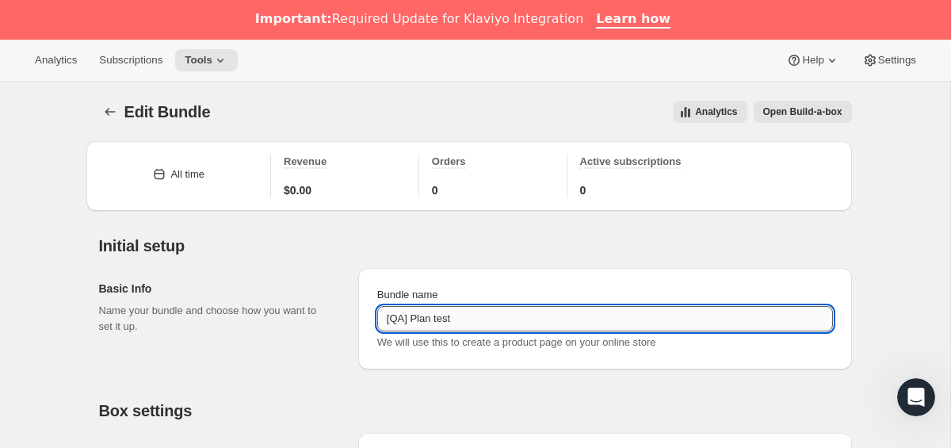
click at [470, 327] on input "[QA] Plan test" at bounding box center [605, 318] width 456 height 25
click at [322, 357] on div "Basic Info Name your bundle and choose how you want to set it up." at bounding box center [222, 318] width 246 height 101
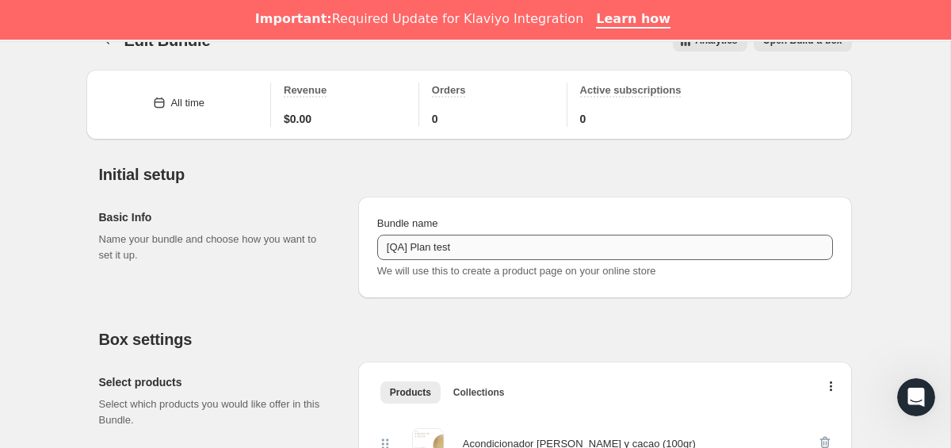
scroll to position [80, 0]
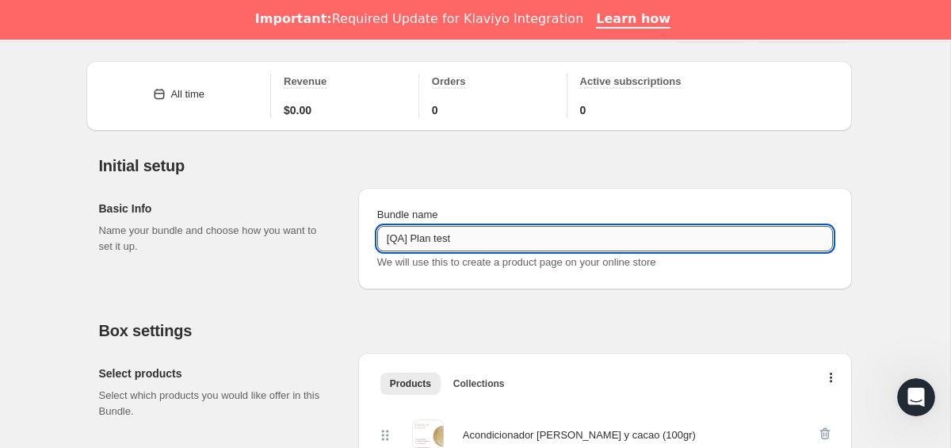
click at [733, 242] on input "[QA] Plan test" at bounding box center [605, 238] width 456 height 25
click at [799, 203] on div "Bundle name [QA] Plan test We will use this to create a product page on your on…" at bounding box center [605, 239] width 468 height 76
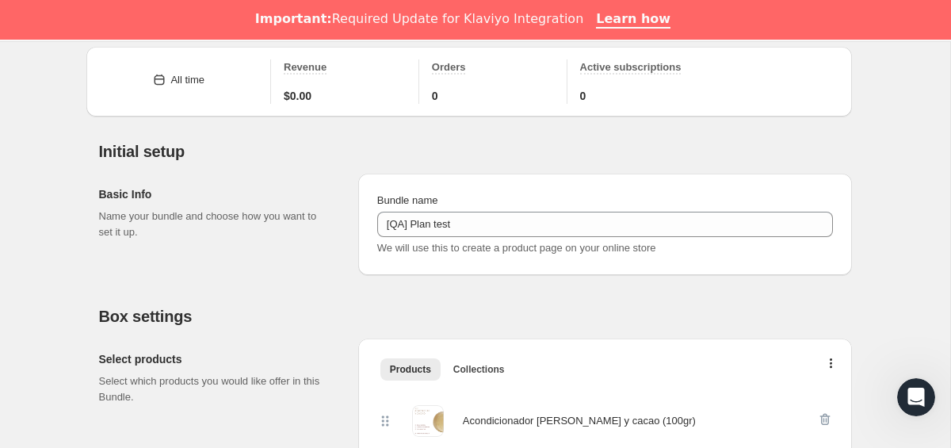
scroll to position [0, 0]
